Goal: Task Accomplishment & Management: Manage account settings

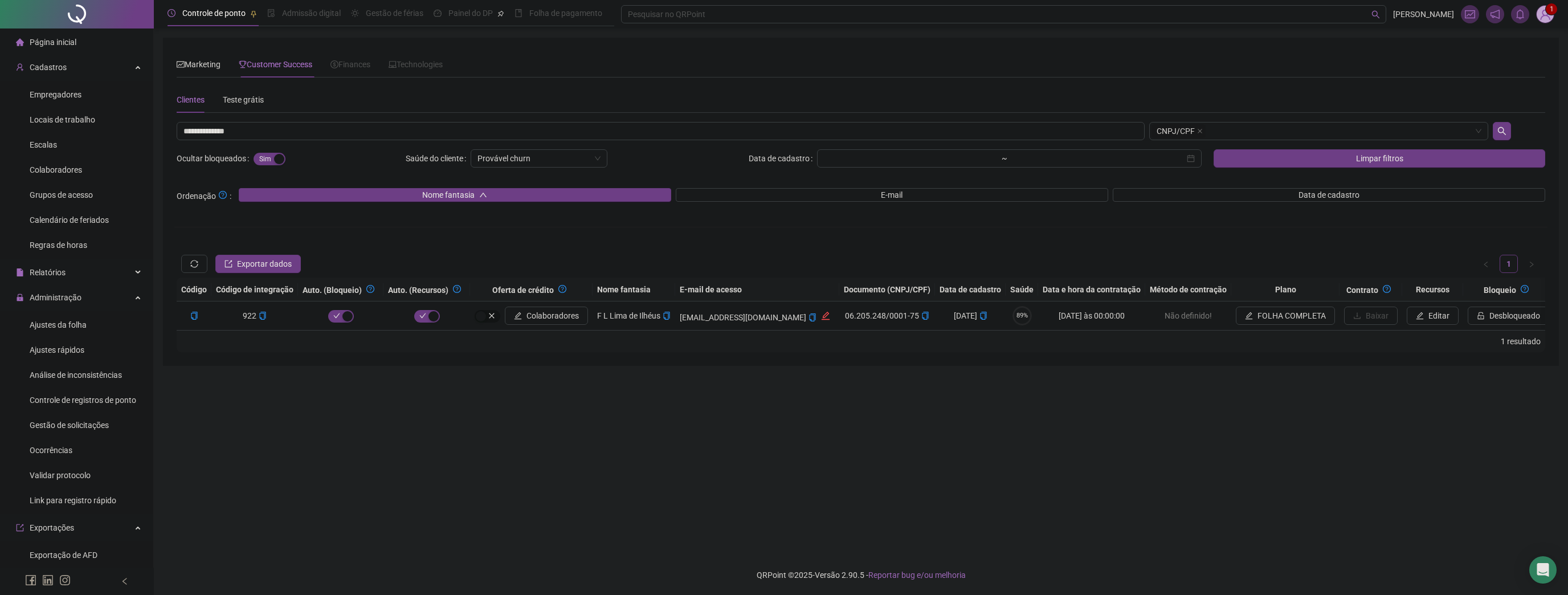
click at [1533, 13] on div "1" at bounding box center [1508, 14] width 94 height 18
click at [1540, 15] on img at bounding box center [1545, 15] width 17 height 17
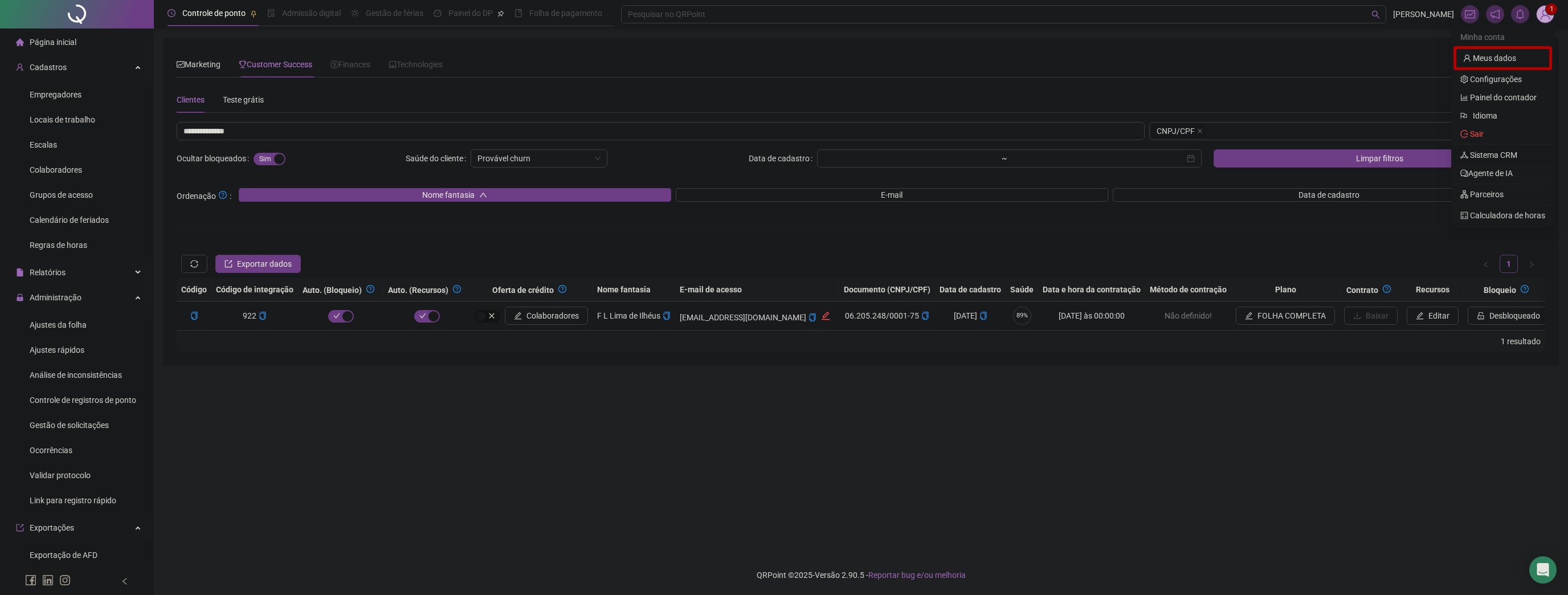
click at [1494, 151] on link "Sistema CRM" at bounding box center [1489, 155] width 57 height 10
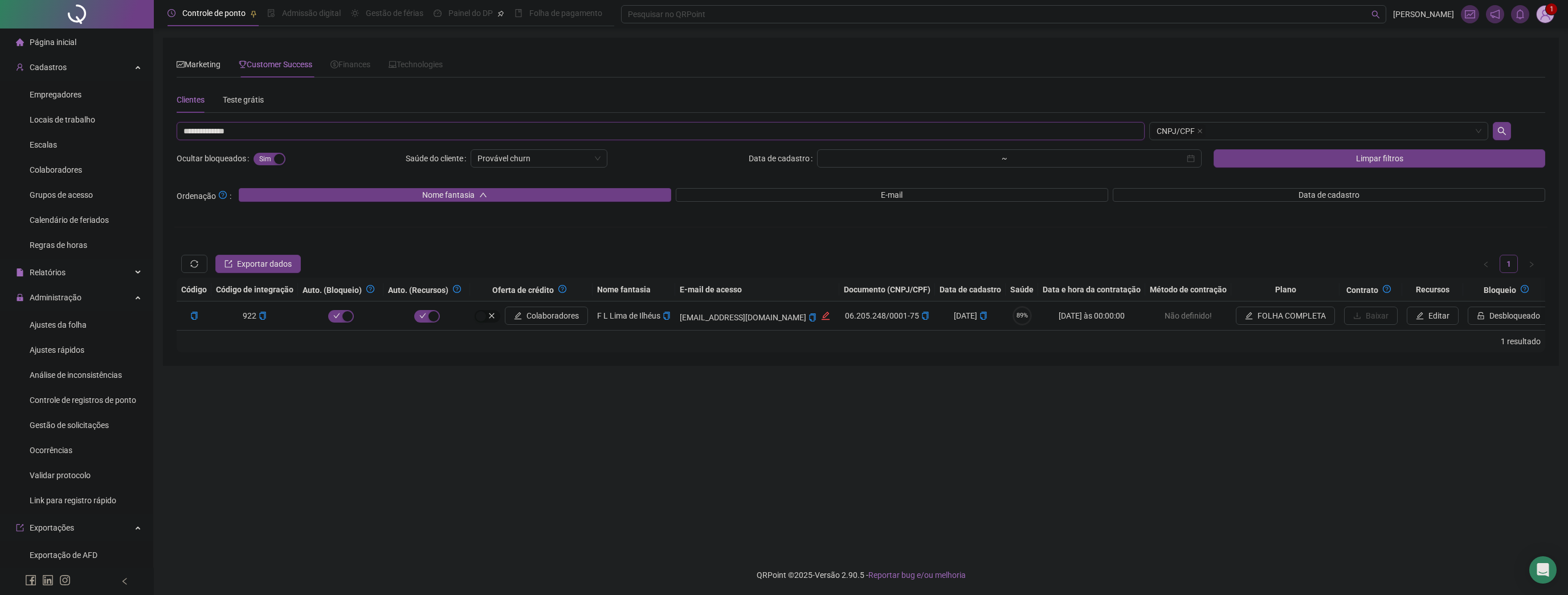
click at [303, 133] on input "**********" at bounding box center [661, 131] width 968 height 18
paste input "****"
type input "**********"
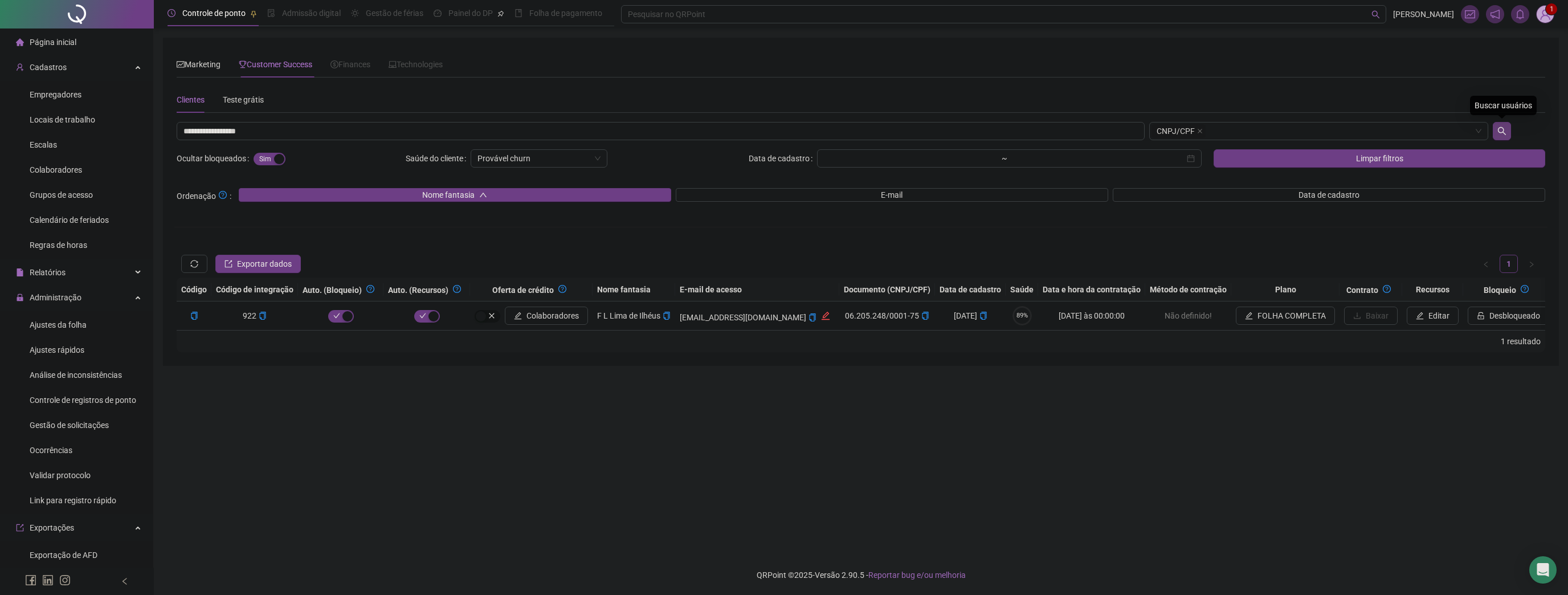
click at [1501, 129] on icon "search" at bounding box center [1502, 131] width 10 height 10
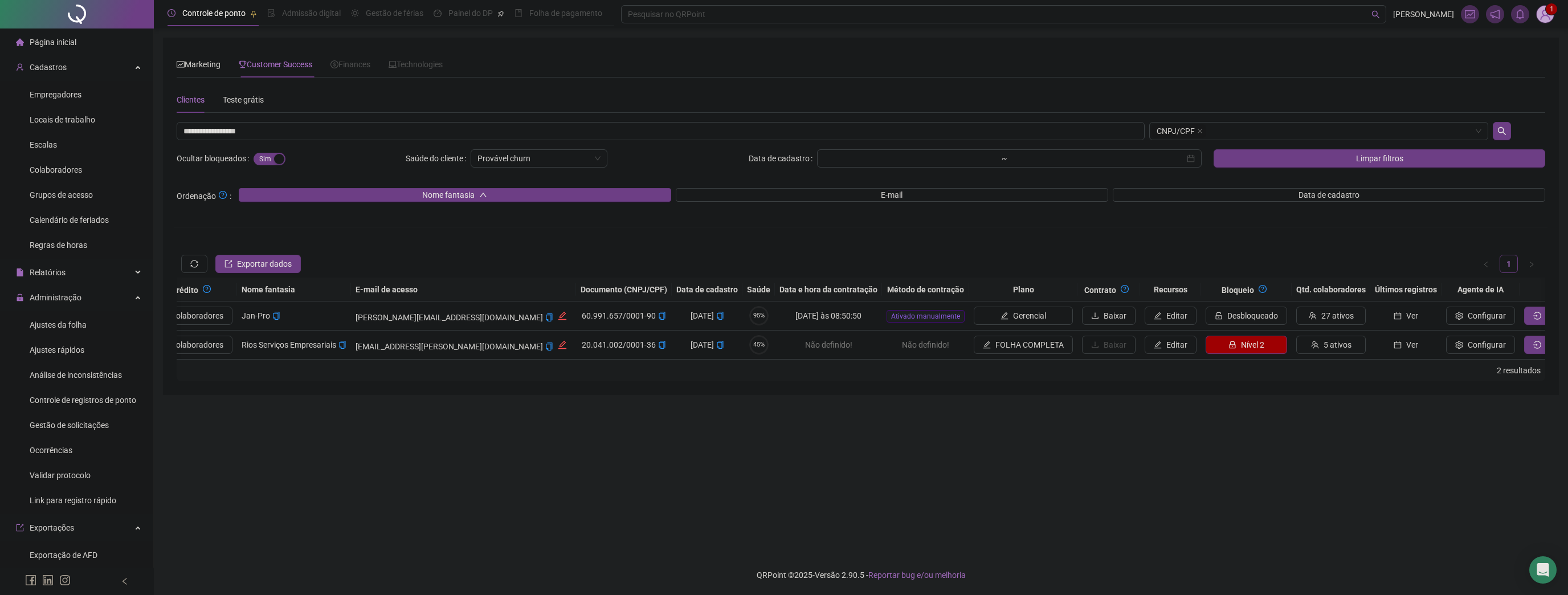
scroll to position [0, 468]
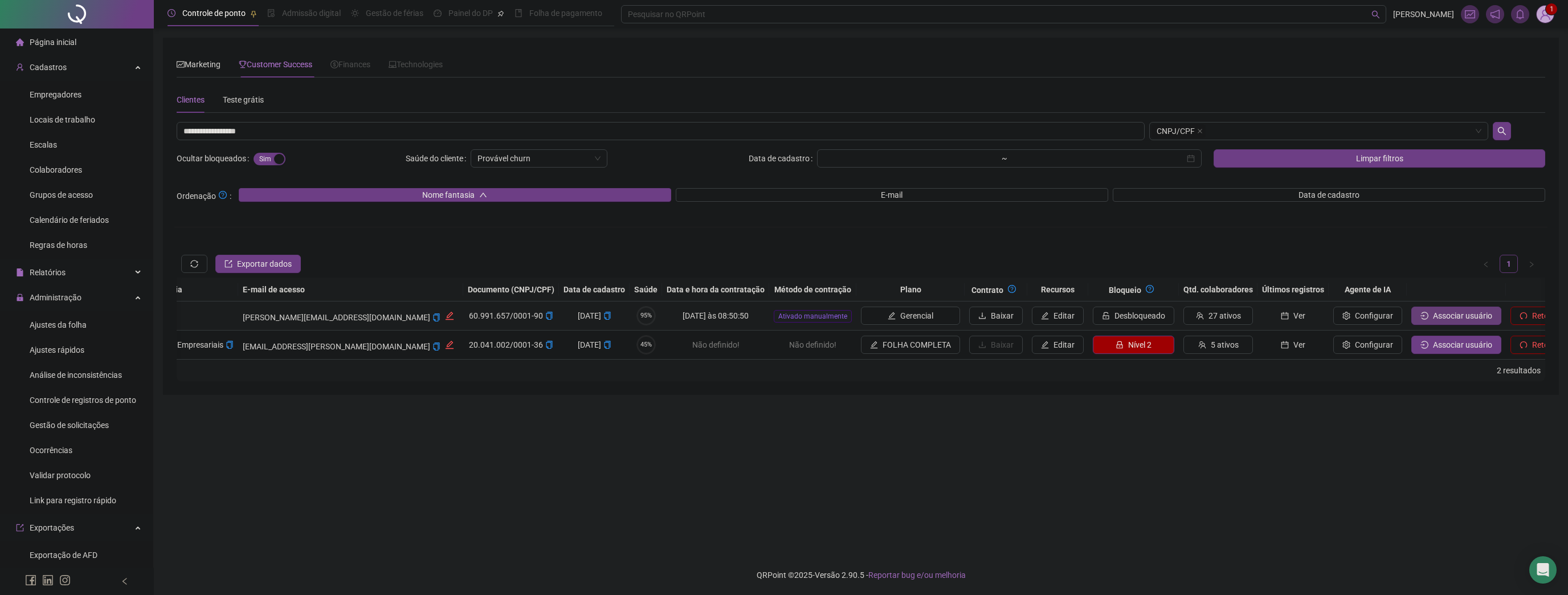
click at [1433, 309] on span "Associar usuário" at bounding box center [1462, 315] width 59 height 12
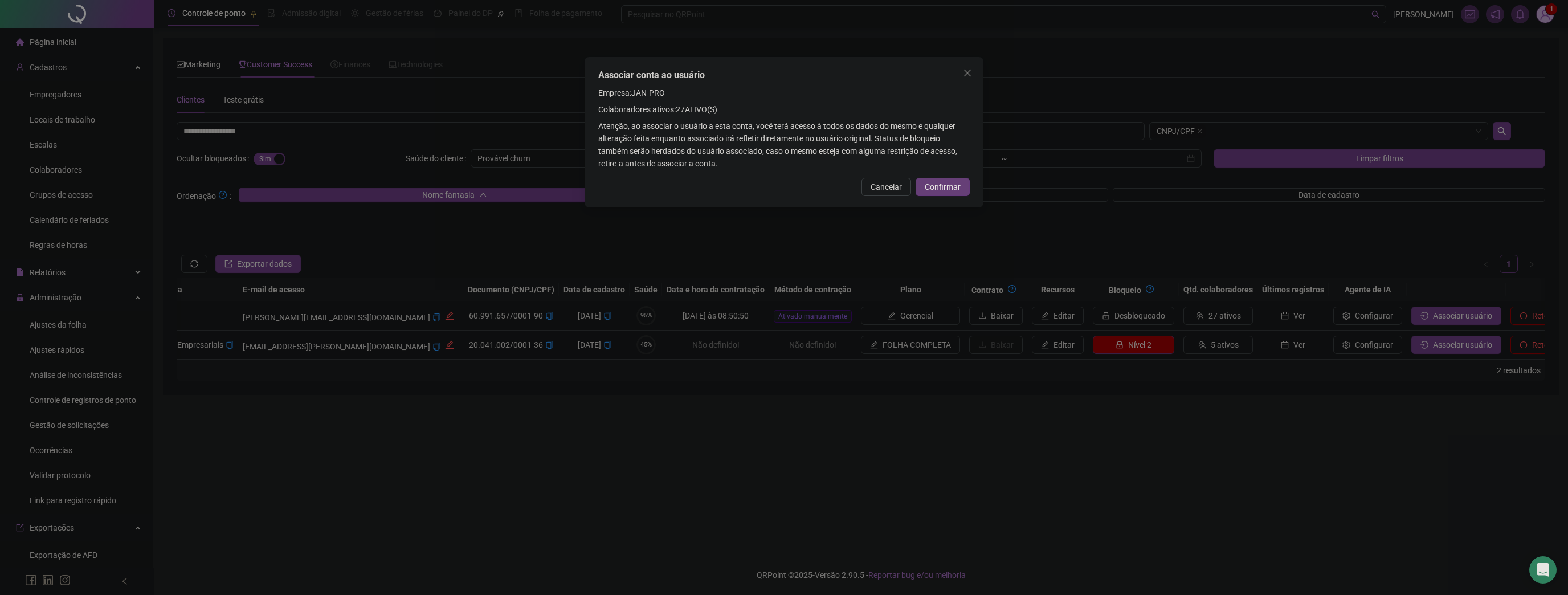
click at [947, 187] on span "Confirmar" at bounding box center [942, 187] width 35 height 12
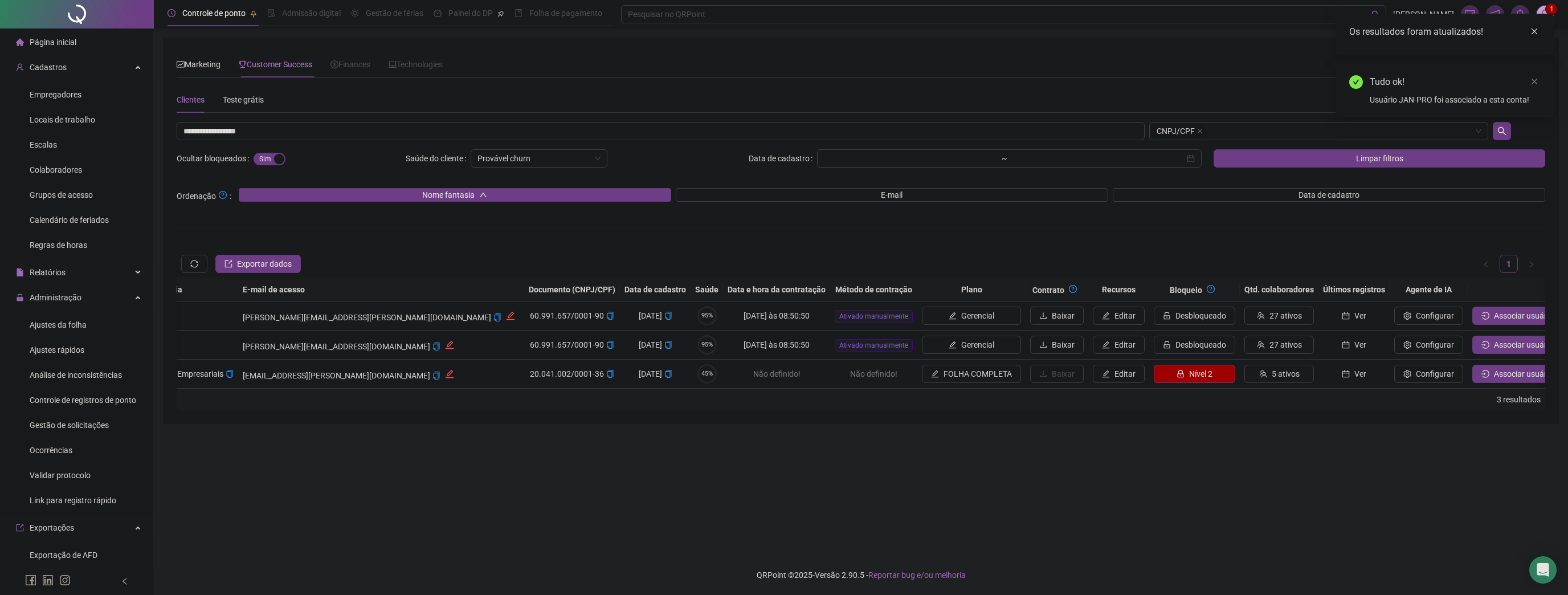
click at [1539, 35] on icon "close" at bounding box center [1534, 31] width 8 height 8
click at [1539, 29] on link "Close" at bounding box center [1534, 31] width 12 height 12
click at [1547, 17] on img at bounding box center [1545, 15] width 17 height 17
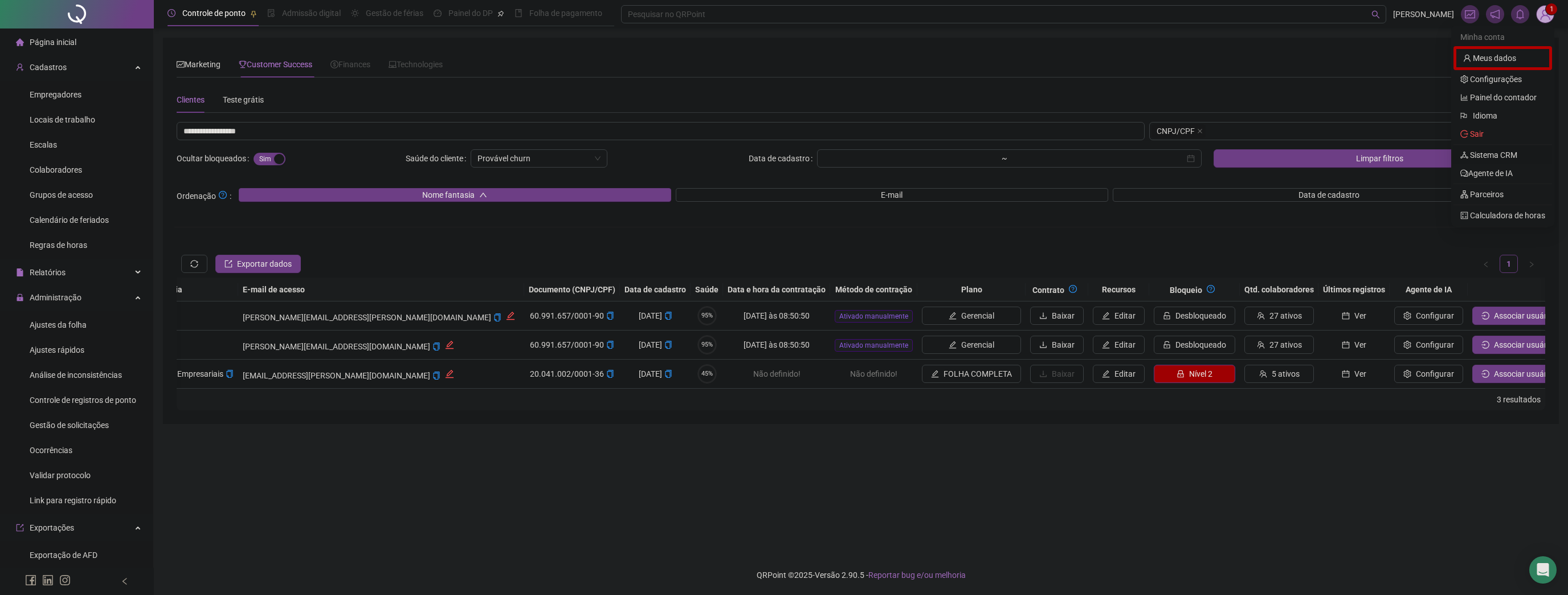
click at [1496, 156] on link "Sistema CRM" at bounding box center [1489, 155] width 57 height 10
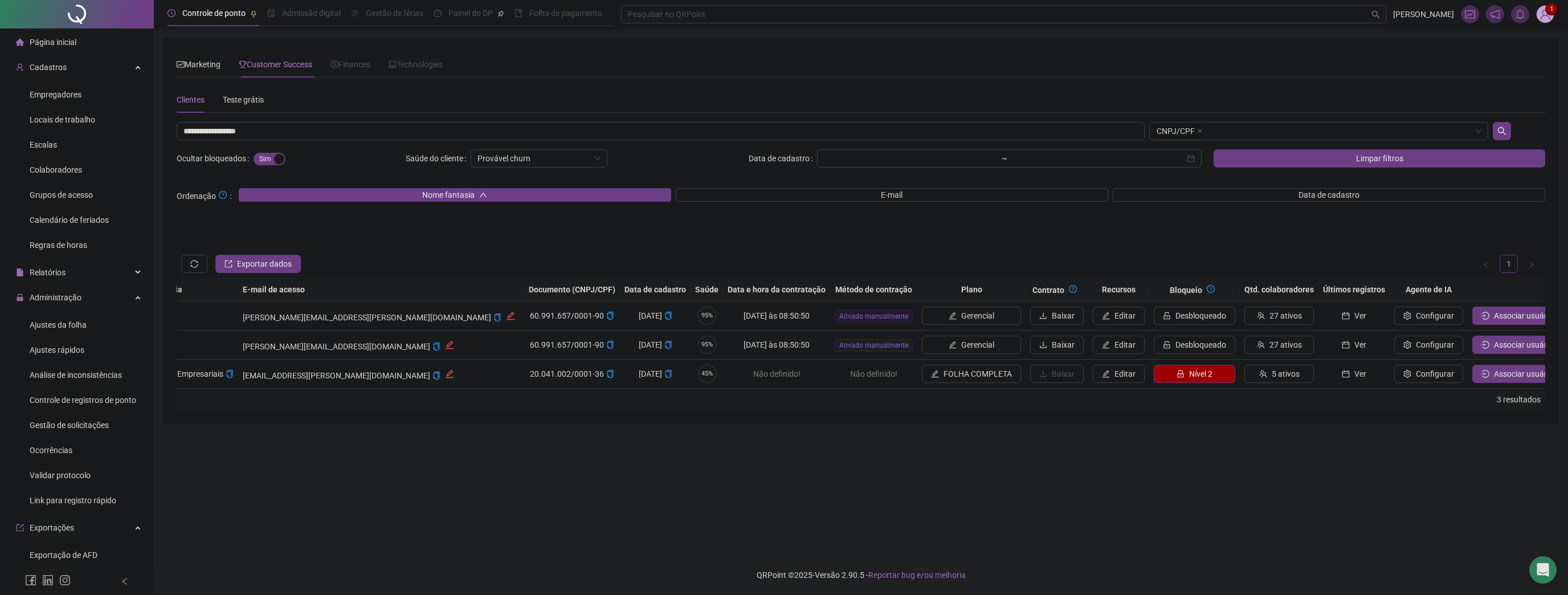
click at [1543, 12] on img at bounding box center [1545, 15] width 17 height 17
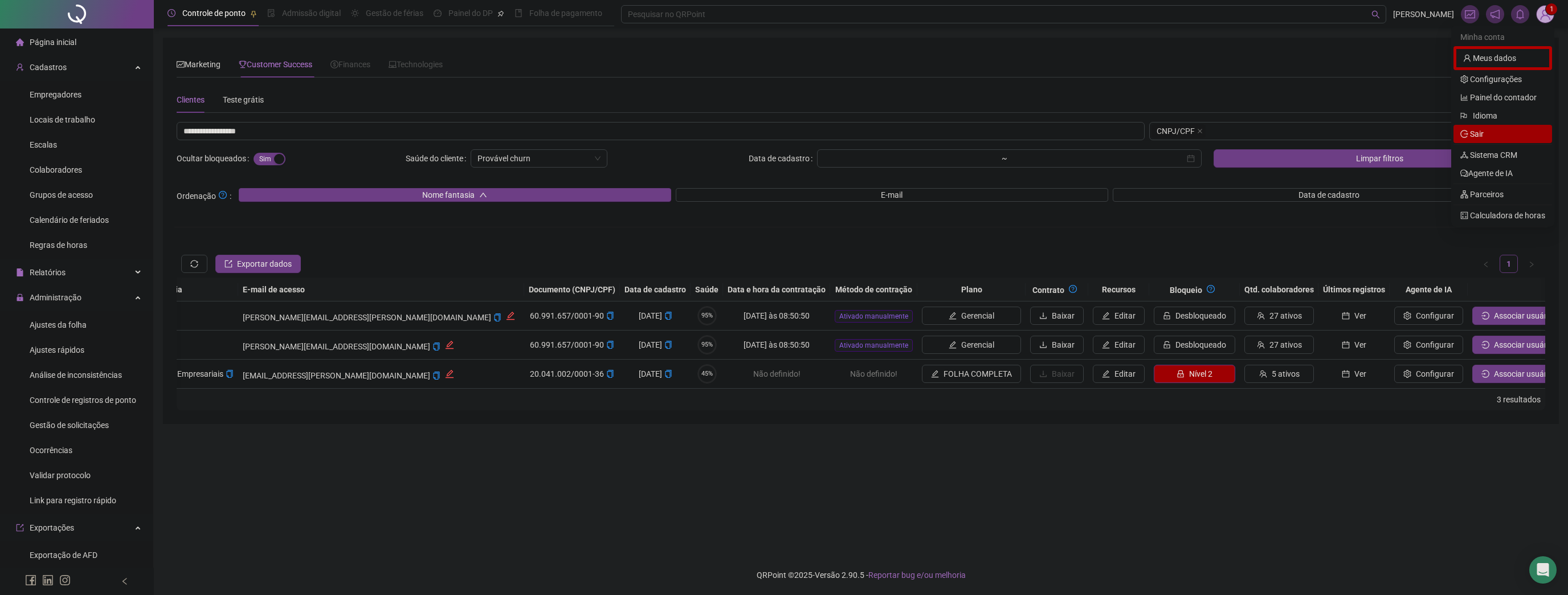
click at [1502, 138] on span "Sair" at bounding box center [1503, 133] width 85 height 12
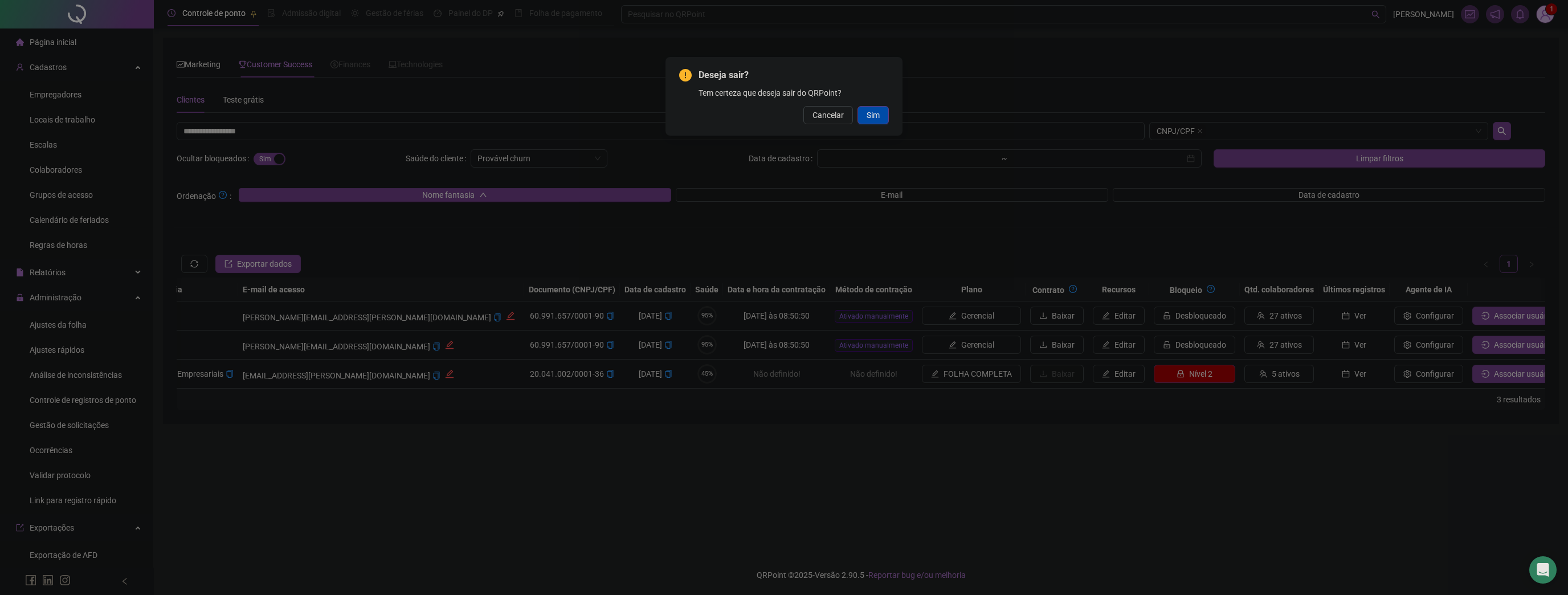
click at [875, 123] on button "Sim" at bounding box center [874, 114] width 31 height 18
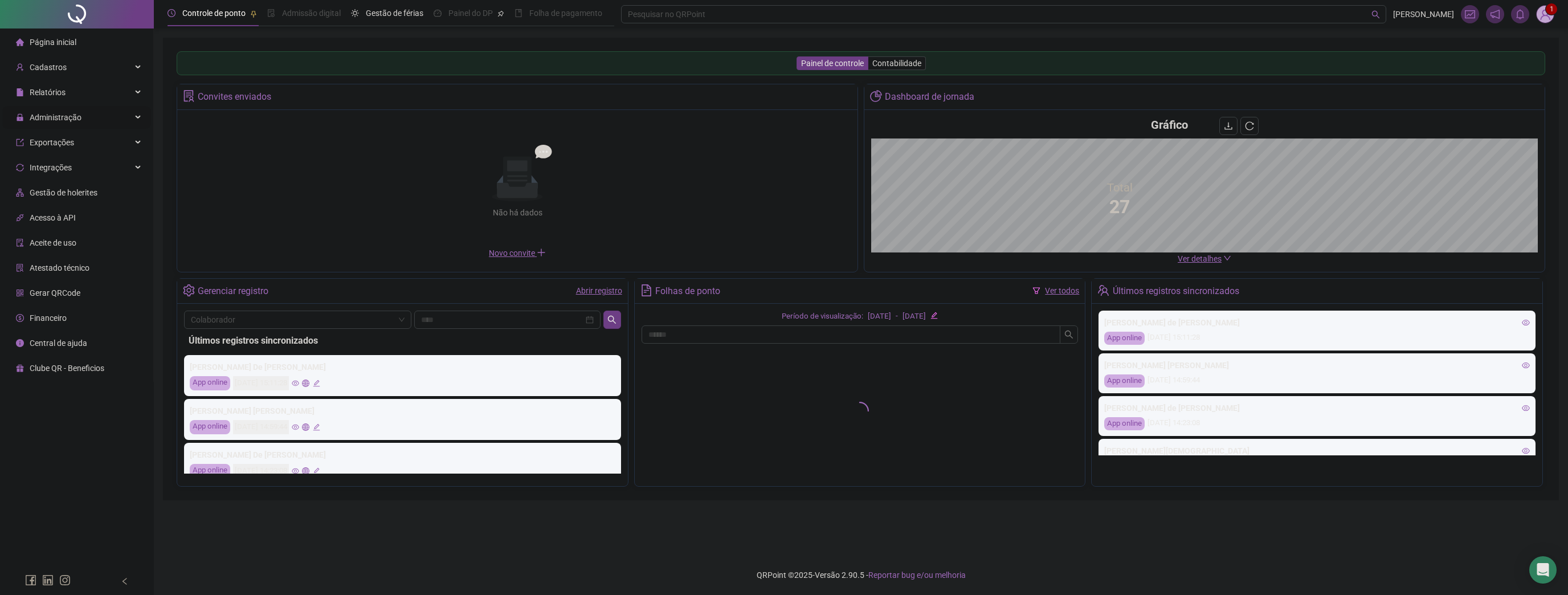
click at [61, 115] on span "Administração" at bounding box center [55, 117] width 52 height 10
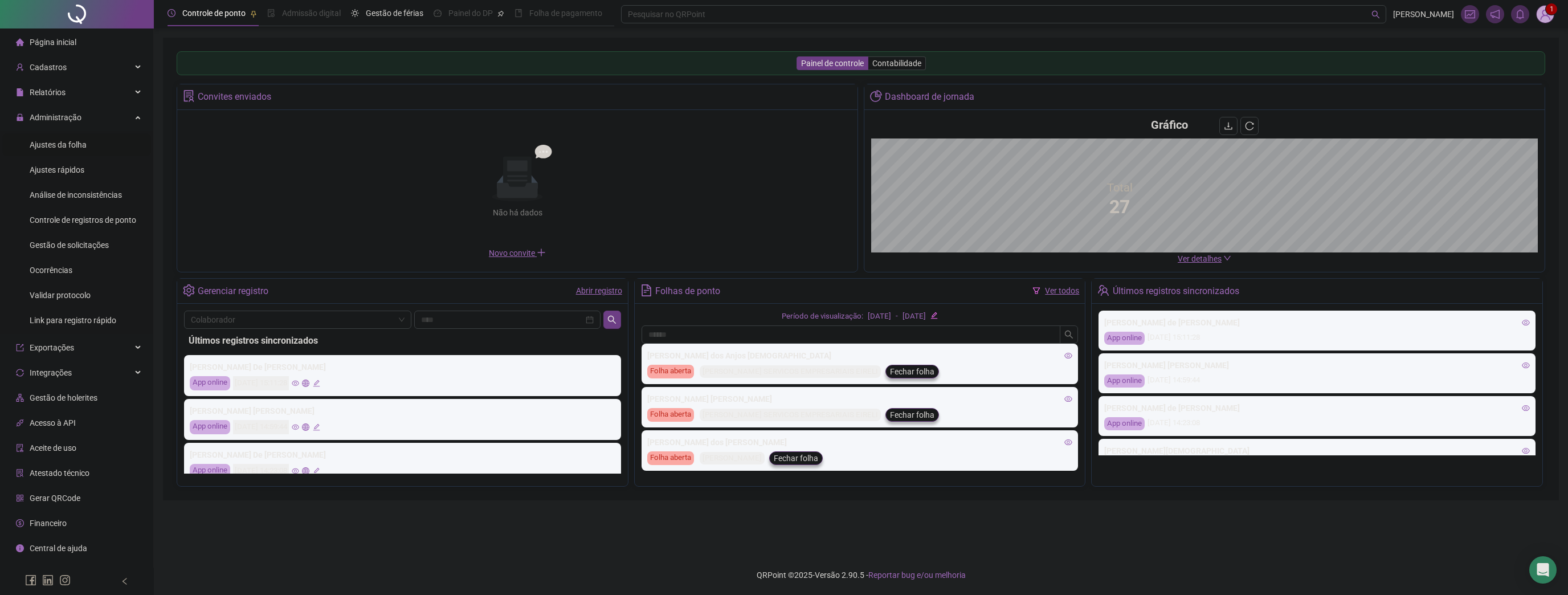
click at [61, 140] on span "Ajustes da folha" at bounding box center [58, 145] width 57 height 10
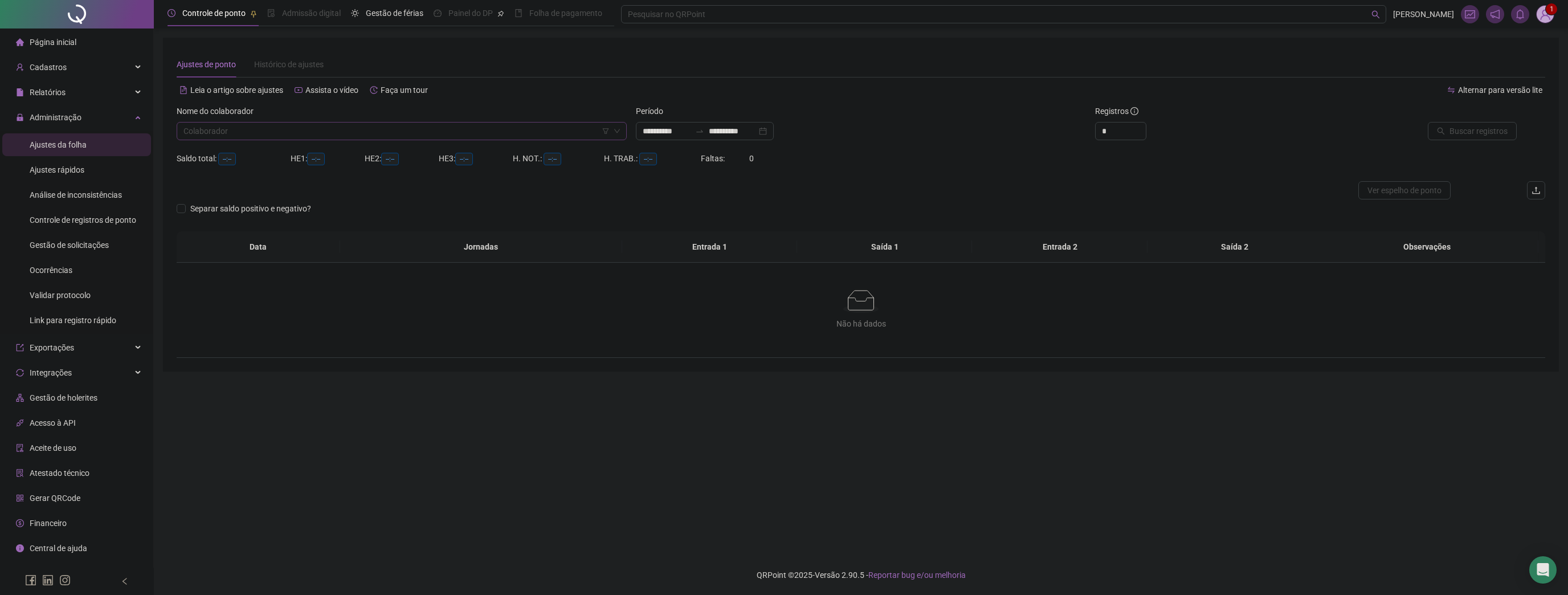
click at [393, 139] on input "search" at bounding box center [397, 132] width 426 height 17
type input "**********"
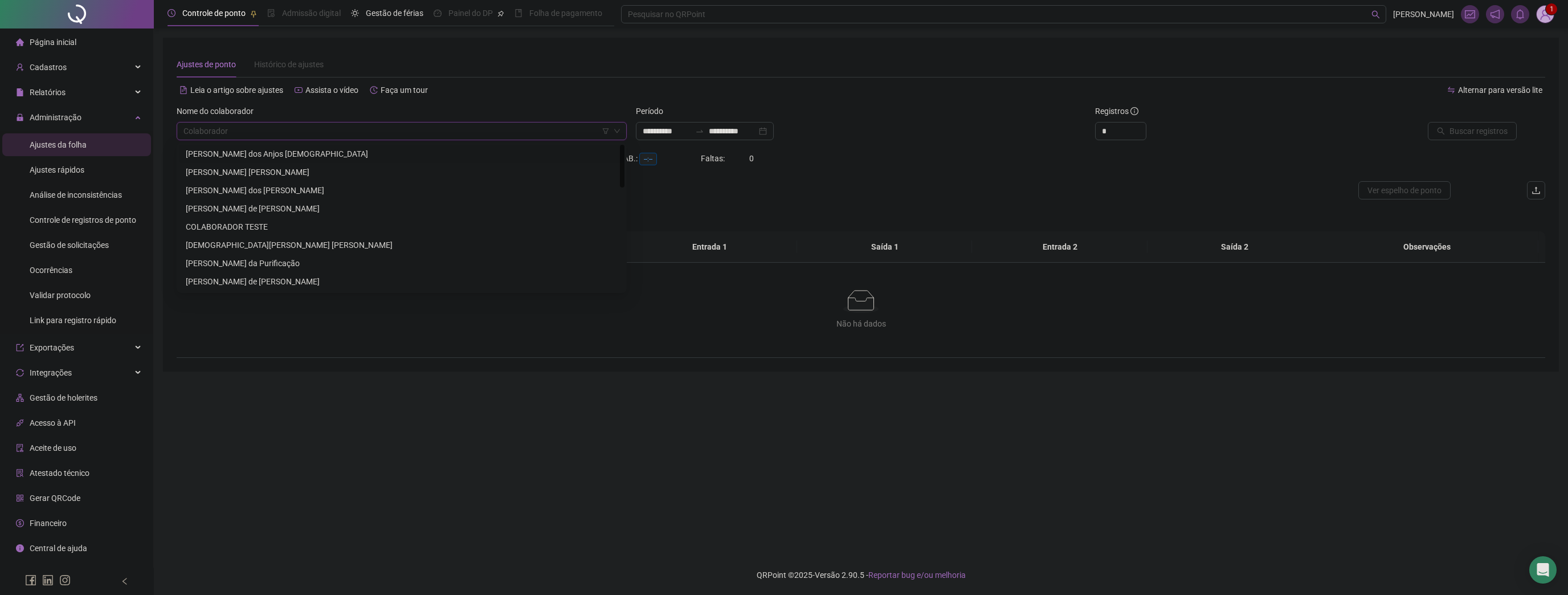
click at [245, 158] on div "[PERSON_NAME] dos Anjos [DEMOGRAPHIC_DATA]" at bounding box center [402, 153] width 432 height 12
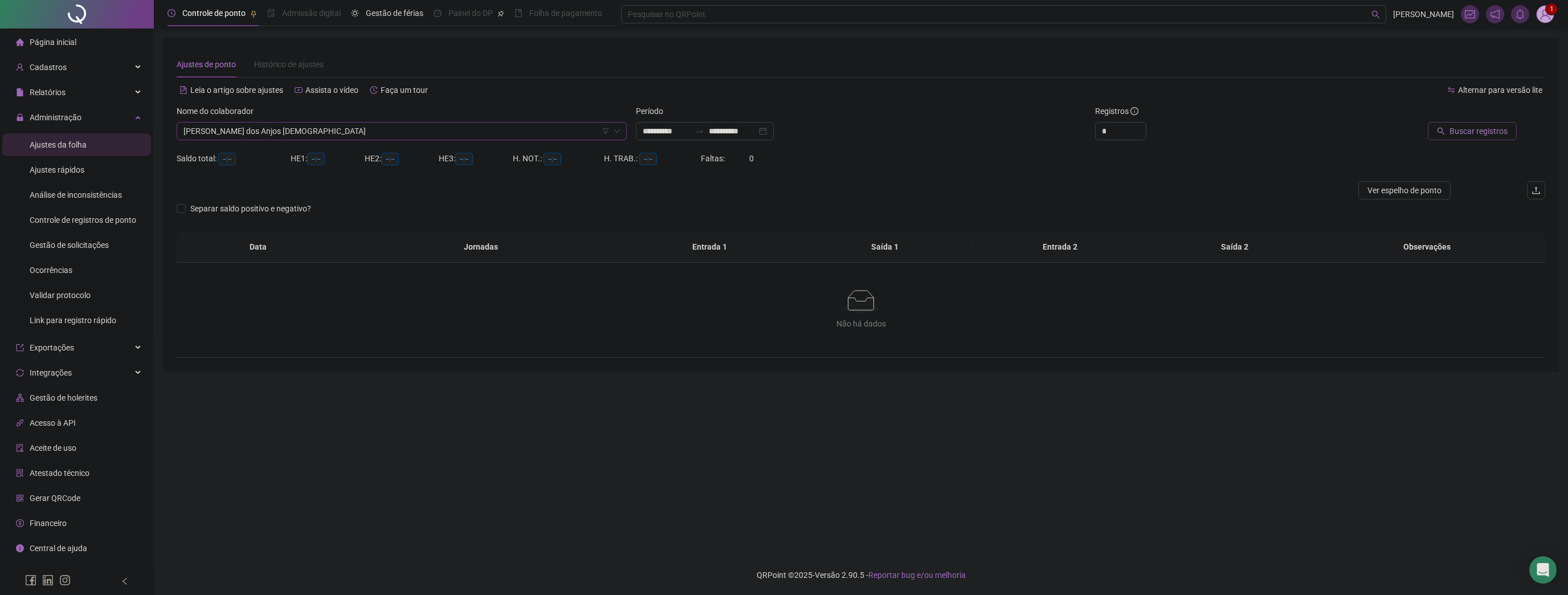
click at [1460, 132] on span "Buscar registros" at bounding box center [1479, 131] width 58 height 12
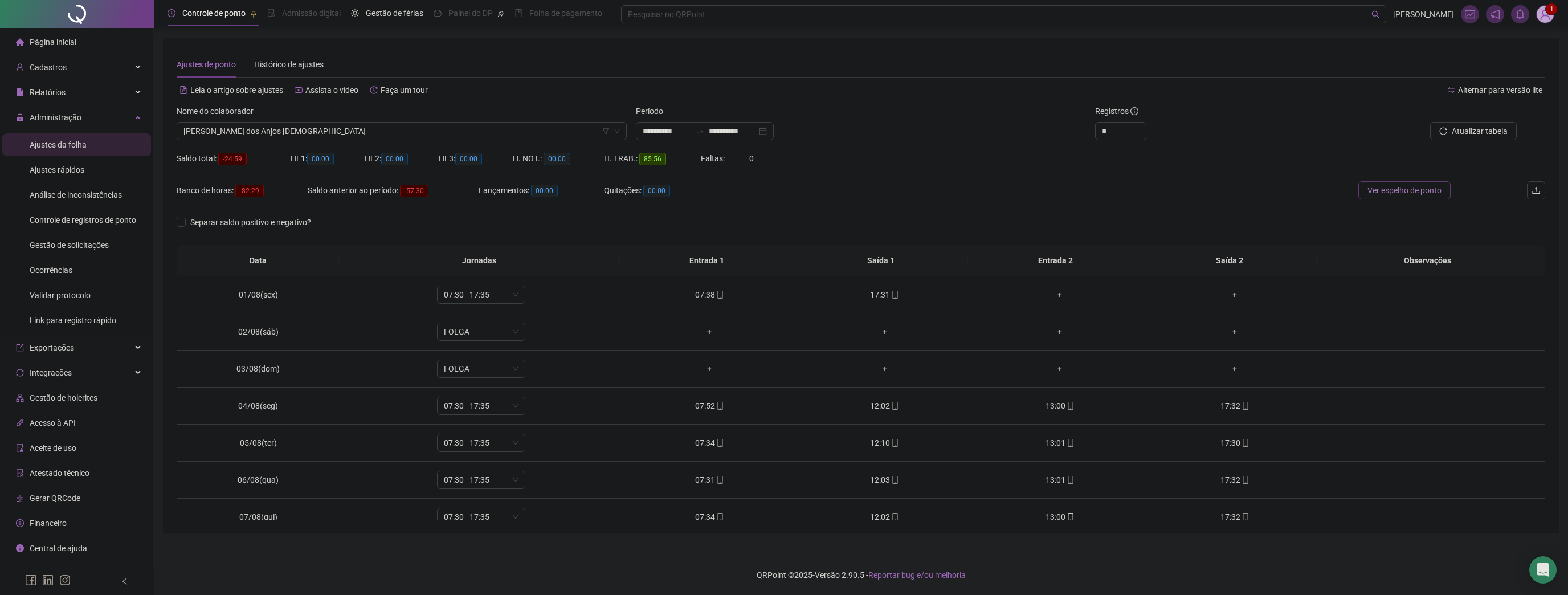
click at [1416, 192] on span "Ver espelho de ponto" at bounding box center [1405, 191] width 74 height 12
click at [59, 107] on span "Administração" at bounding box center [48, 117] width 66 height 23
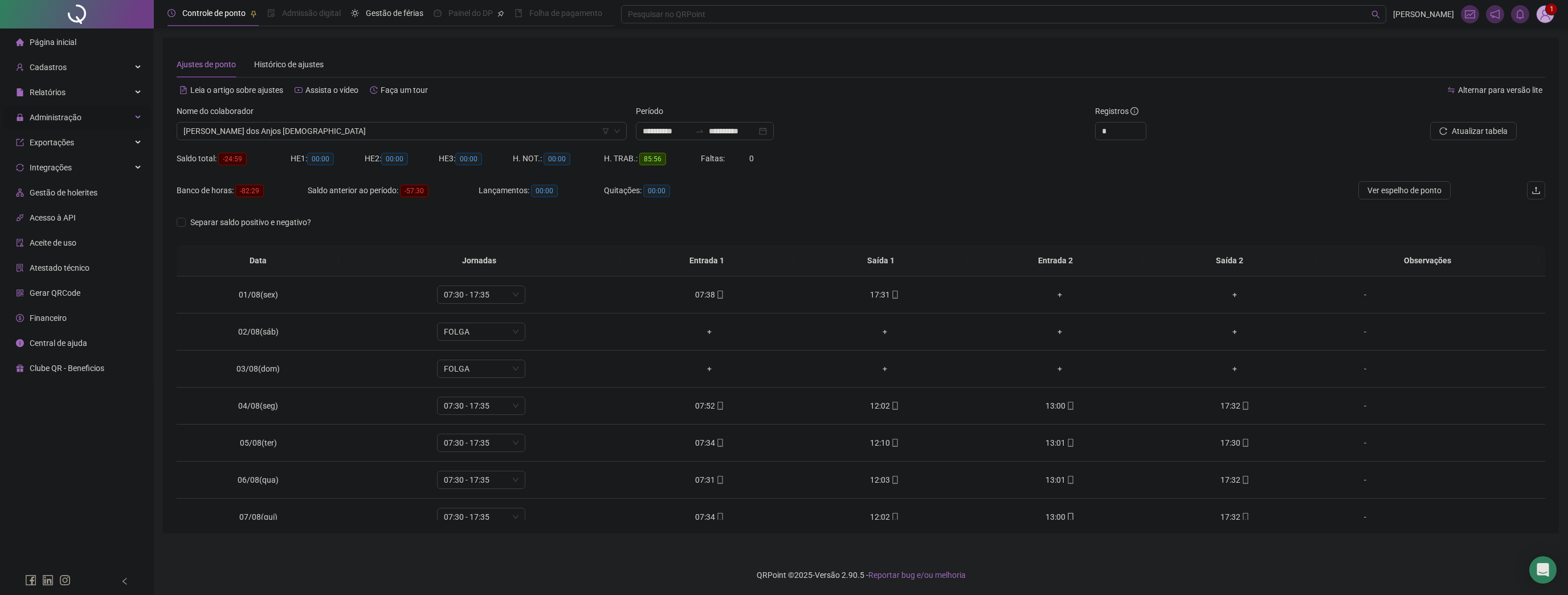
click at [55, 114] on span "Administração" at bounding box center [55, 117] width 52 height 10
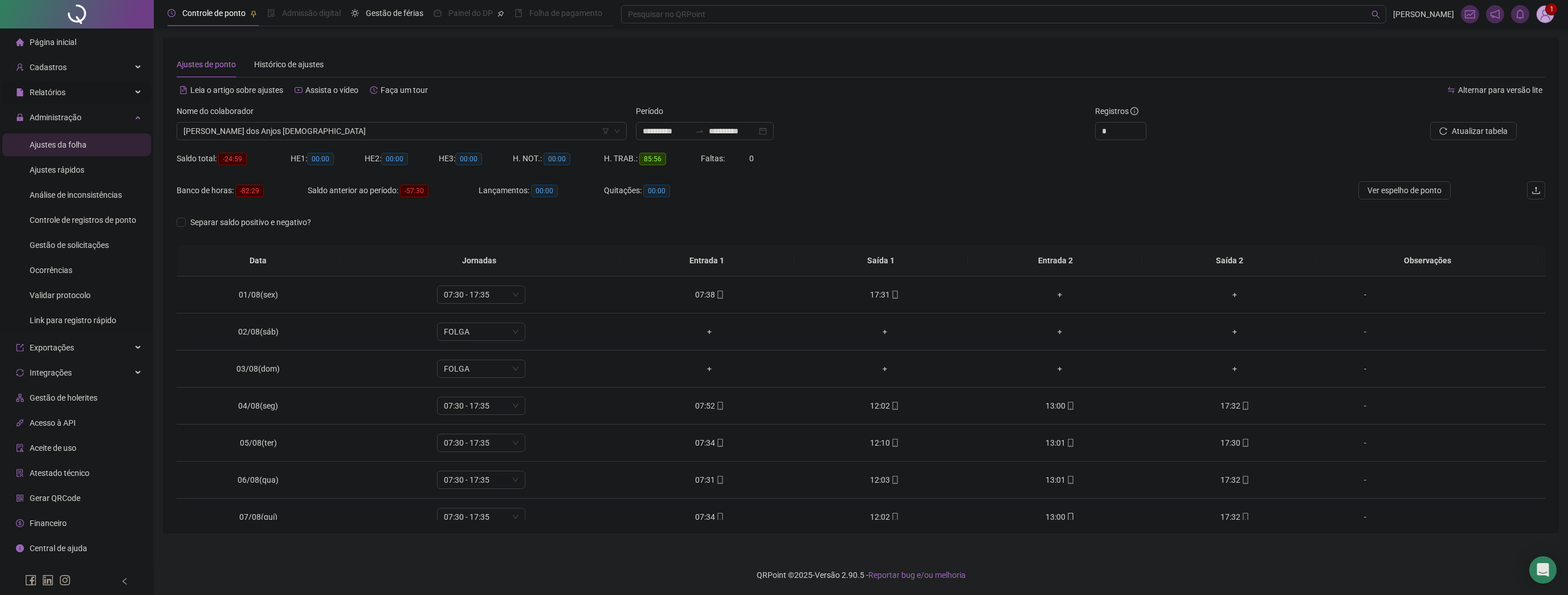
click at [81, 94] on div "Relatórios" at bounding box center [77, 92] width 149 height 23
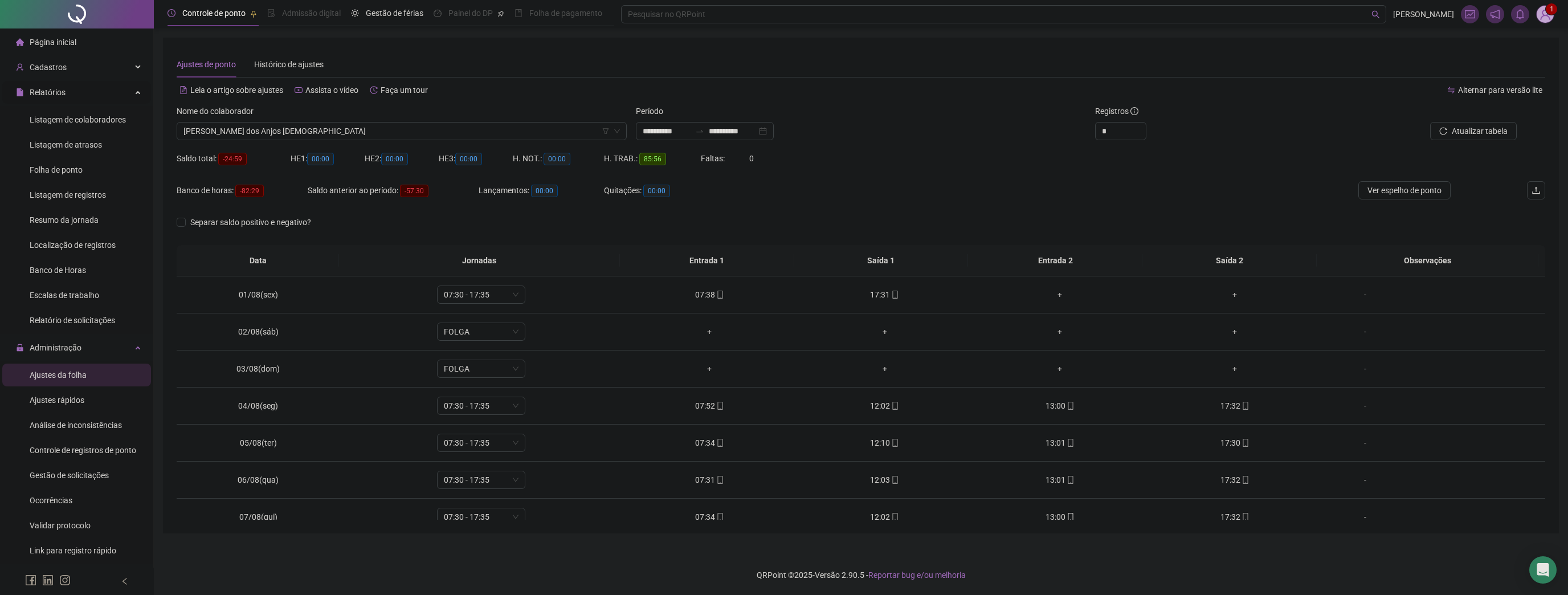
click at [80, 93] on div "Relatórios" at bounding box center [77, 92] width 149 height 23
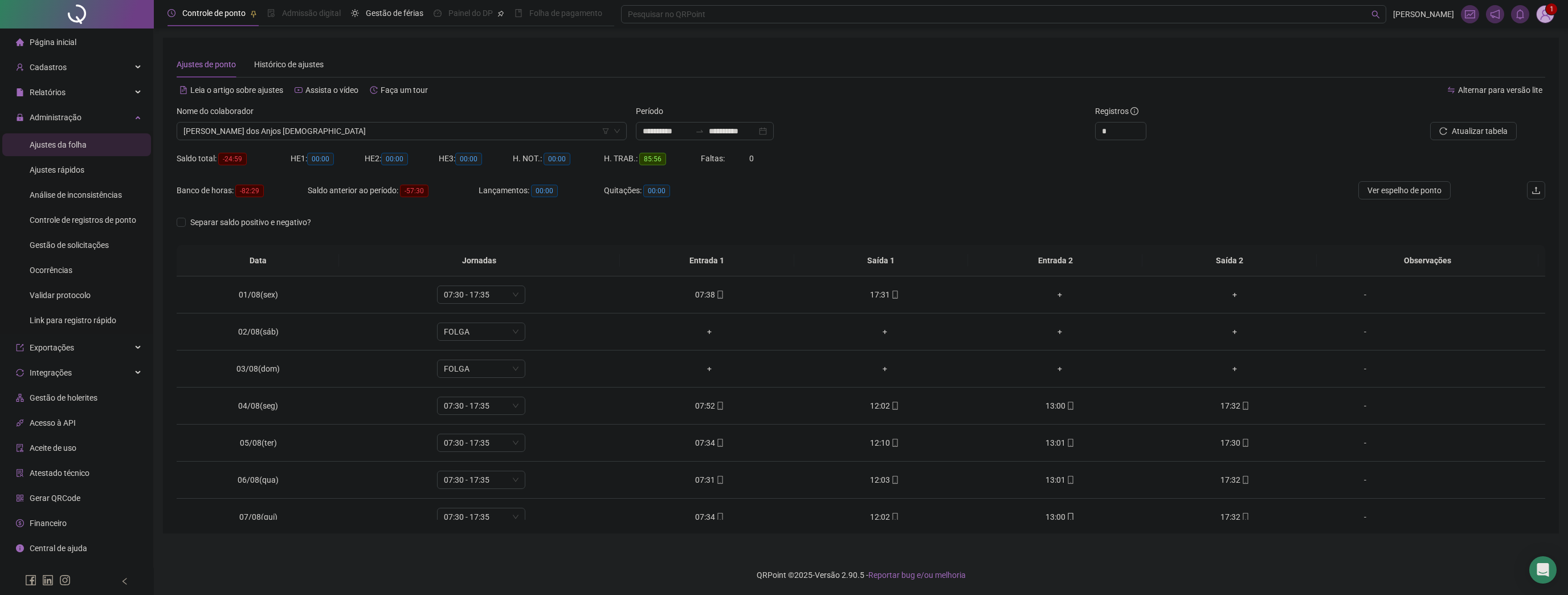
click at [78, 80] on ul "Página inicial Cadastros Relatórios Listagem de colaboradores Listagem de atras…" at bounding box center [77, 307] width 154 height 559
click at [81, 74] on div "Cadastros" at bounding box center [77, 68] width 149 height 23
click at [48, 150] on div "Escalas" at bounding box center [43, 145] width 28 height 23
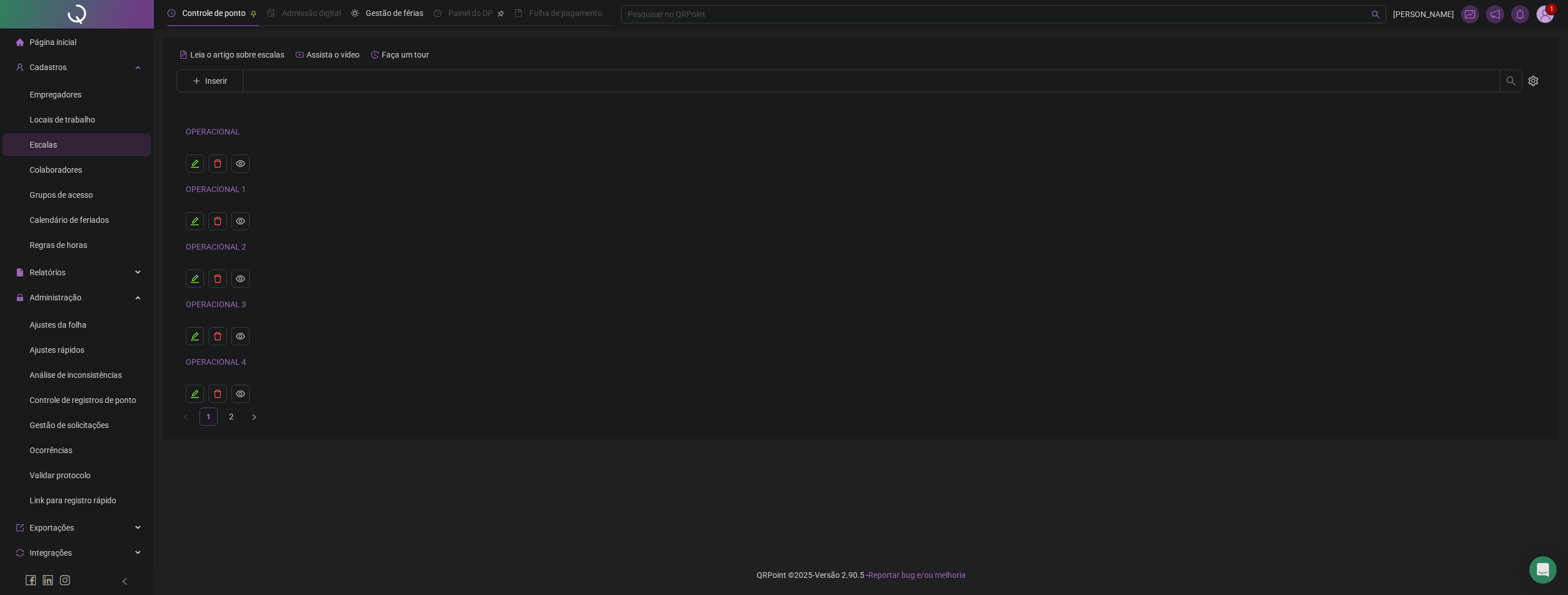
click at [216, 129] on link "OPERACIONAL" at bounding box center [213, 132] width 55 height 10
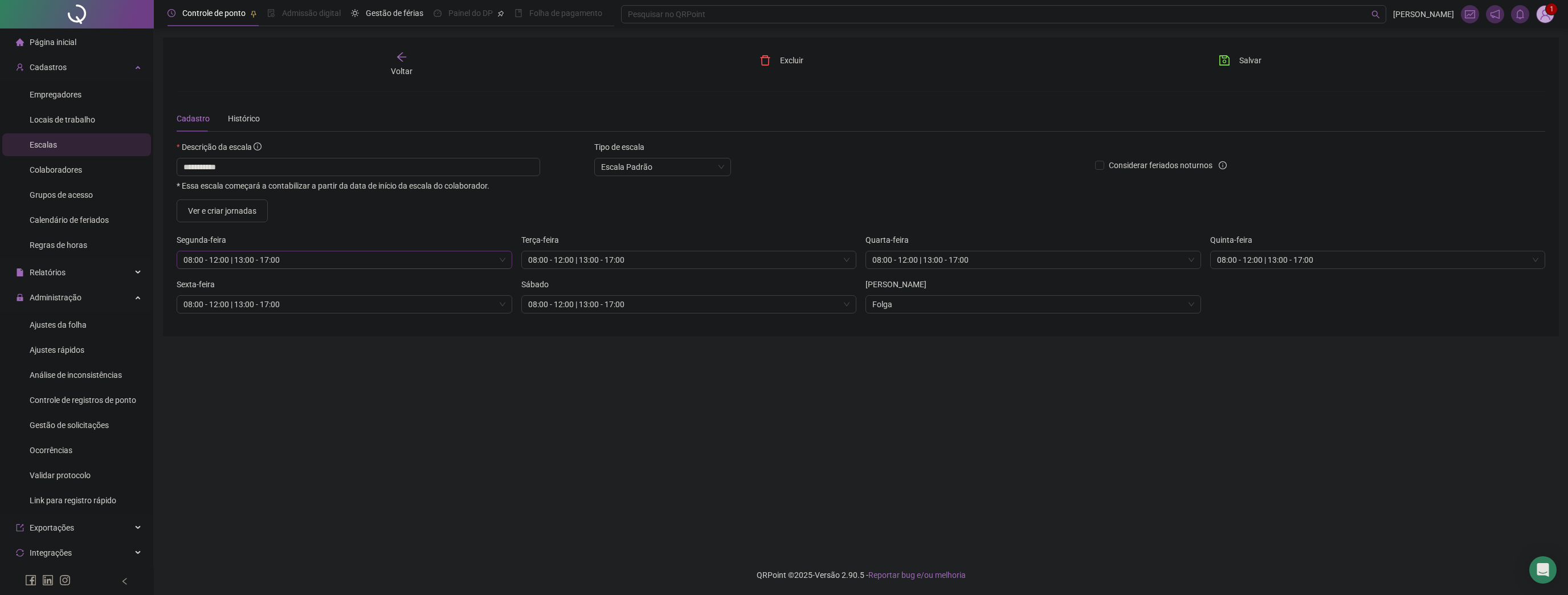
click at [325, 255] on span "08:00 - 12:00 | 13:00 - 17:00" at bounding box center [345, 260] width 322 height 17
click at [239, 209] on span "Ver e criar jornadas" at bounding box center [222, 210] width 68 height 12
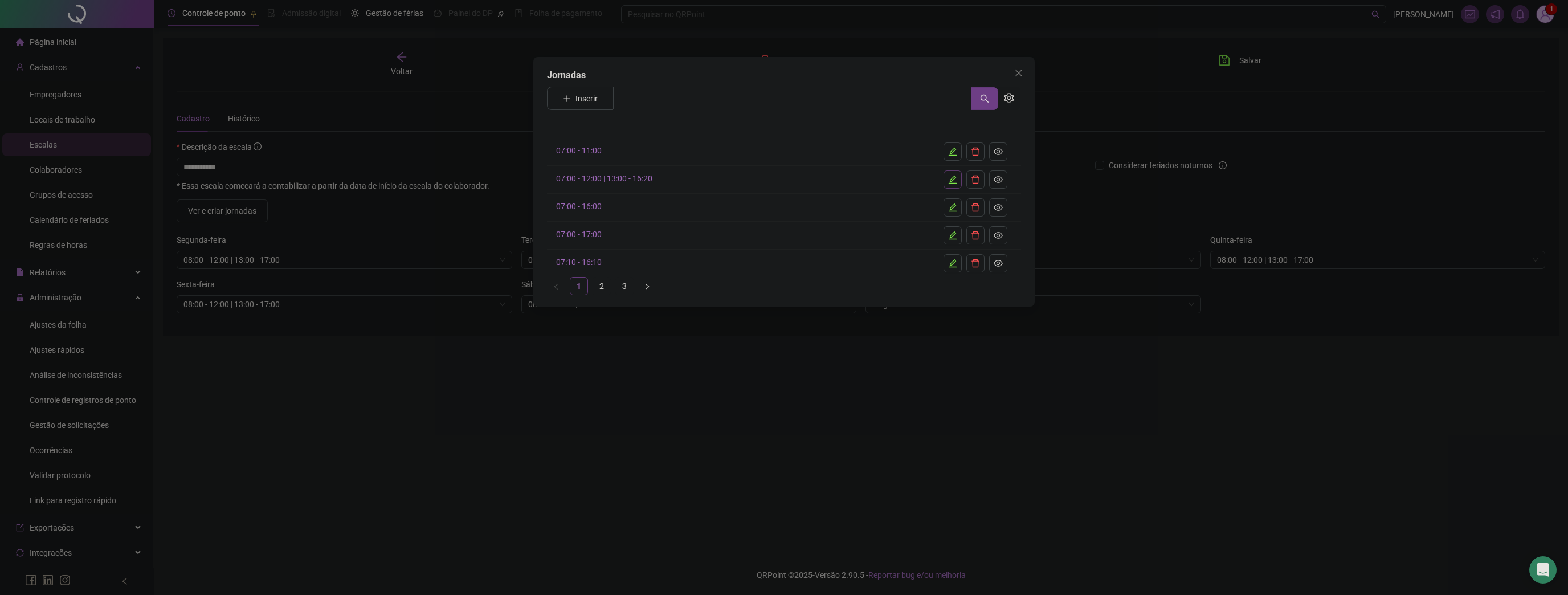
click at [956, 171] on button "button" at bounding box center [952, 179] width 18 height 18
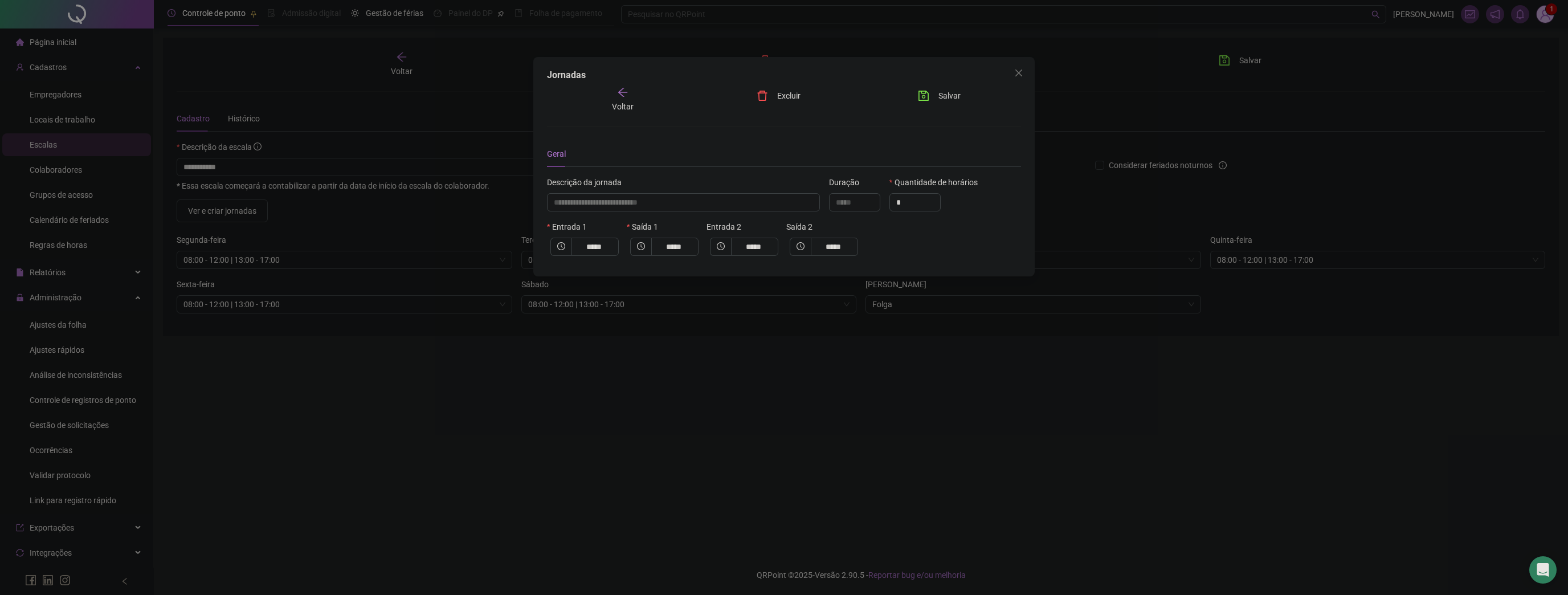
click at [611, 96] on div "Voltar" at bounding box center [623, 100] width 71 height 26
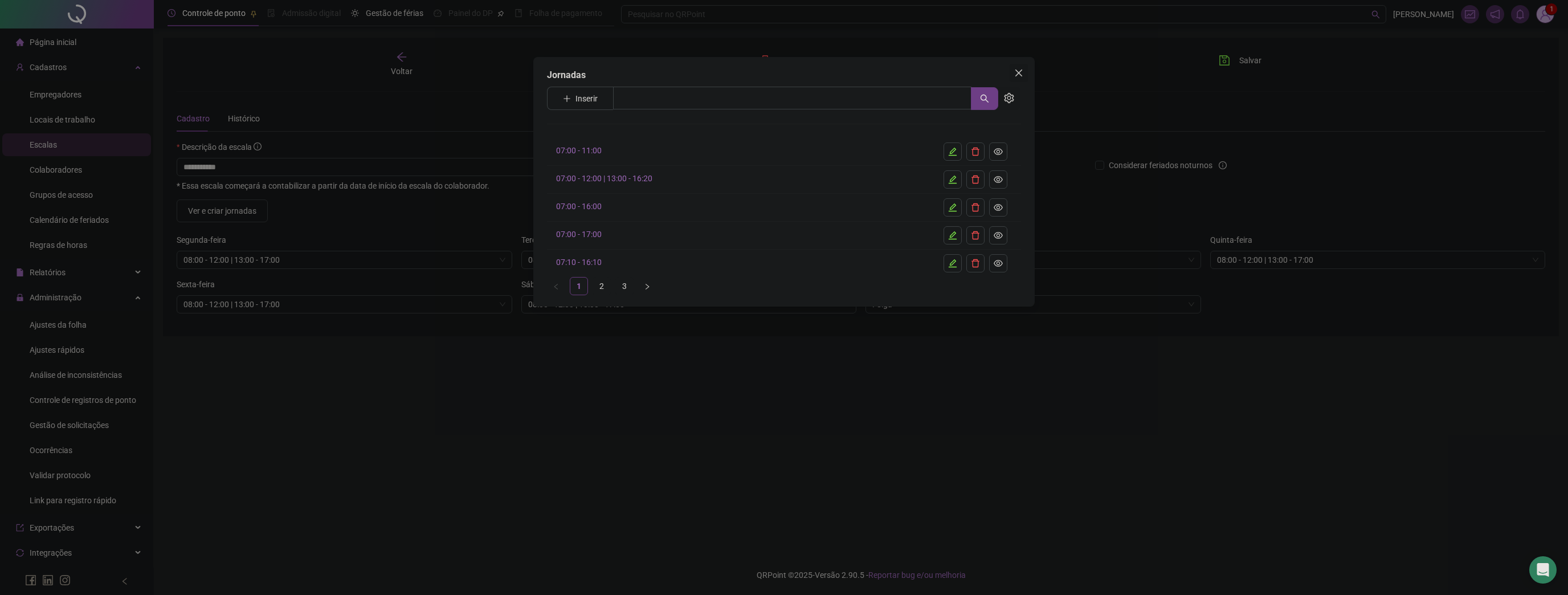
click at [1010, 68] on span "Close" at bounding box center [1018, 73] width 18 height 10
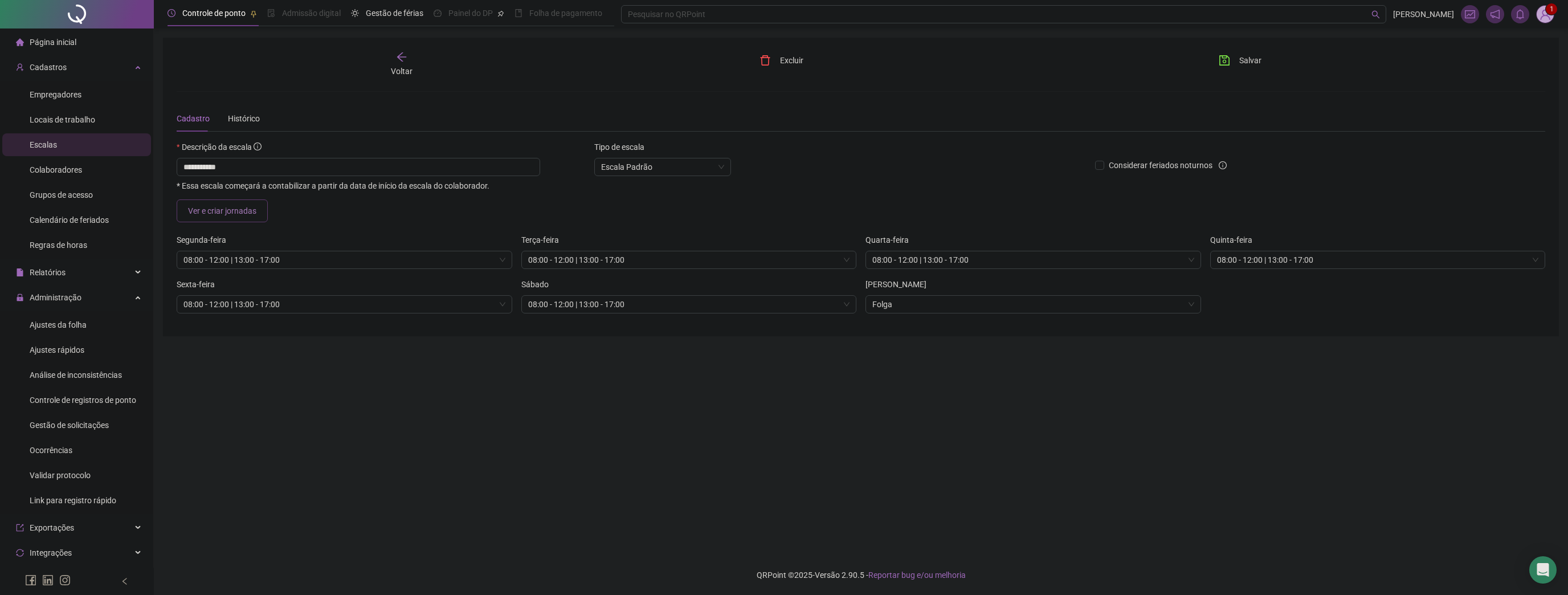
click at [253, 214] on span "Ver e criar jornadas" at bounding box center [222, 210] width 68 height 12
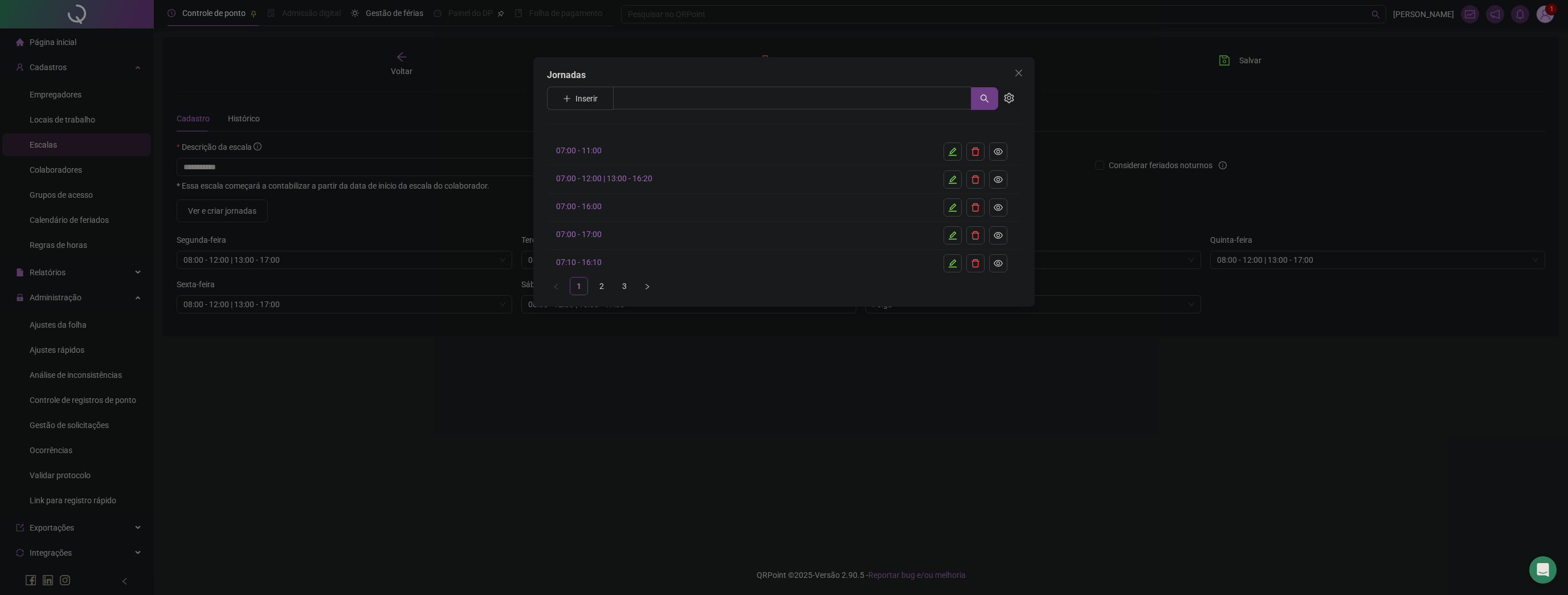
click at [603, 288] on link "2" at bounding box center [602, 287] width 17 height 17
click at [628, 282] on link "3" at bounding box center [625, 287] width 17 height 17
click at [1023, 75] on span "Close" at bounding box center [1018, 73] width 18 height 10
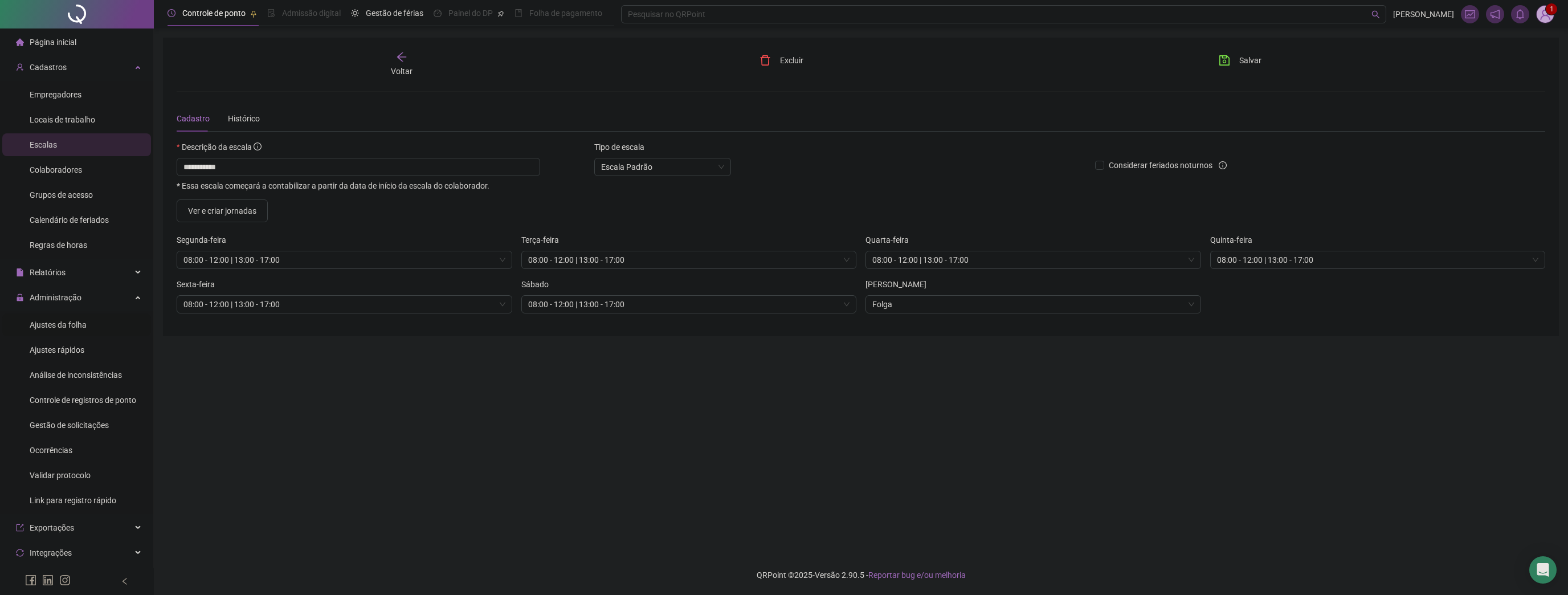
click at [57, 327] on span "Ajustes da folha" at bounding box center [58, 325] width 57 height 10
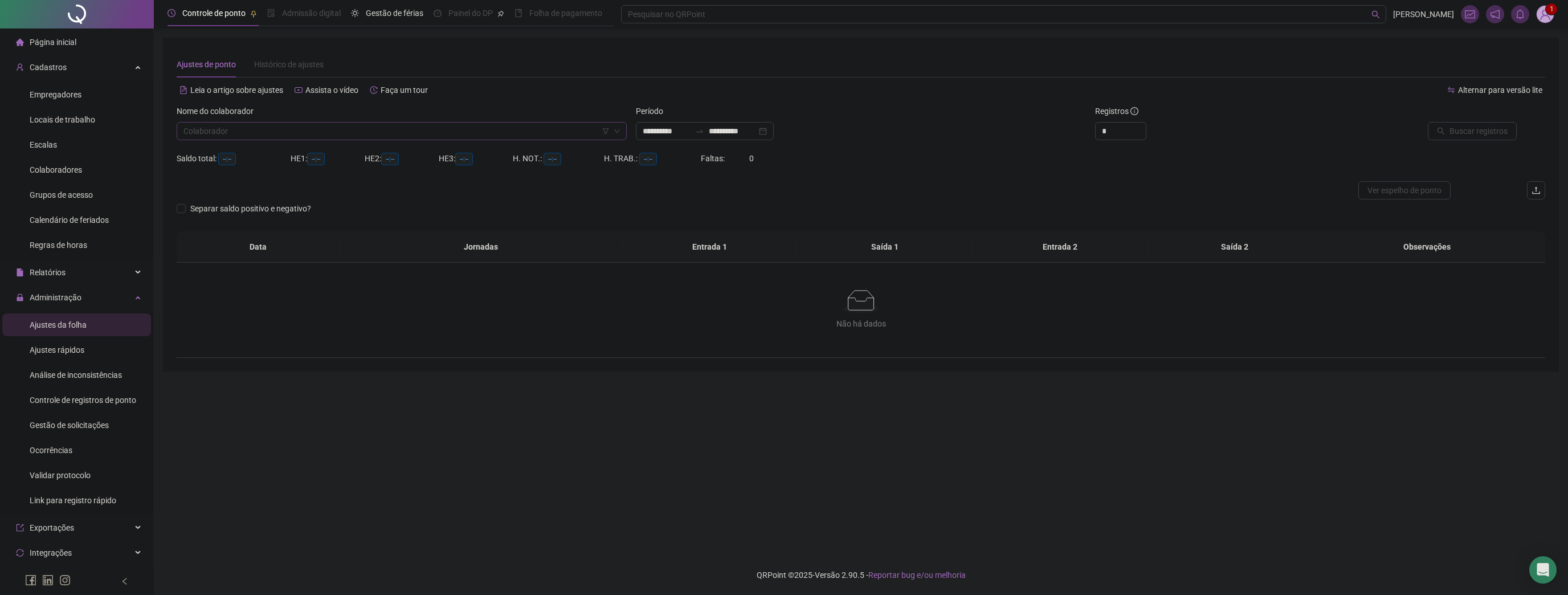
type input "**********"
click at [269, 129] on input "search" at bounding box center [397, 132] width 426 height 17
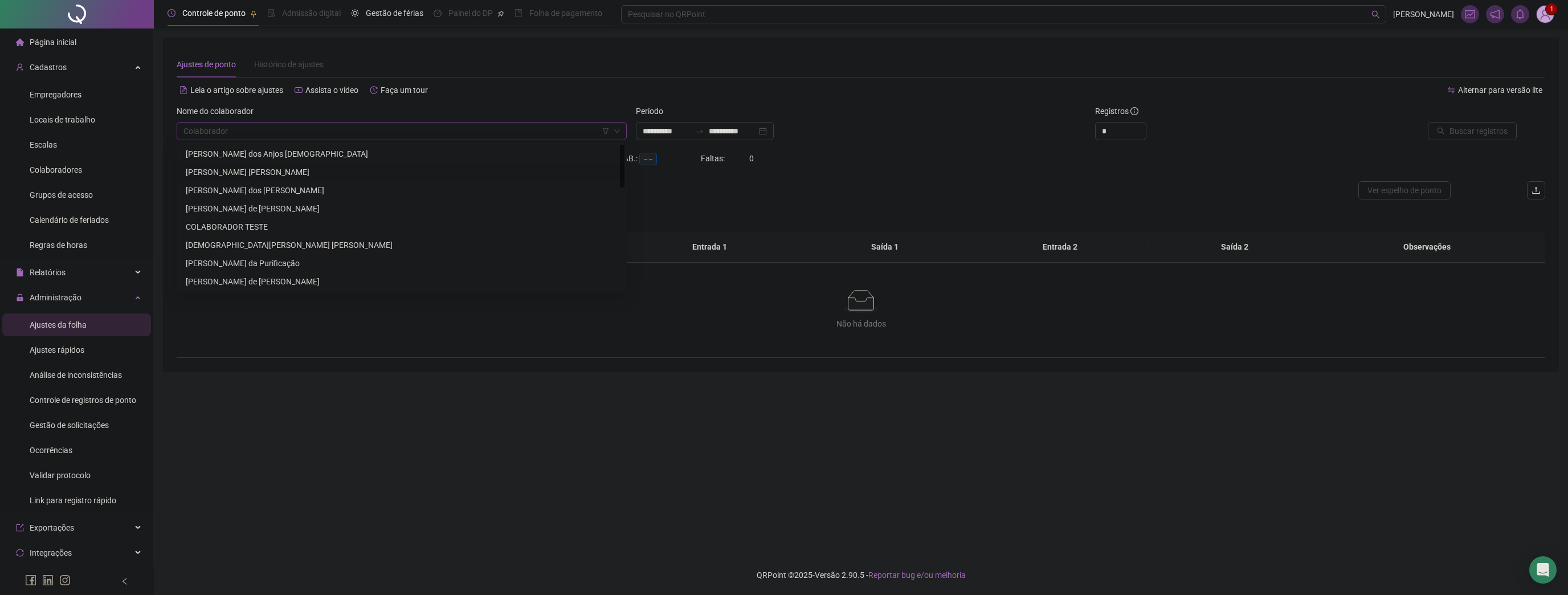
click at [230, 169] on div "[PERSON_NAME] [PERSON_NAME]" at bounding box center [402, 172] width 432 height 12
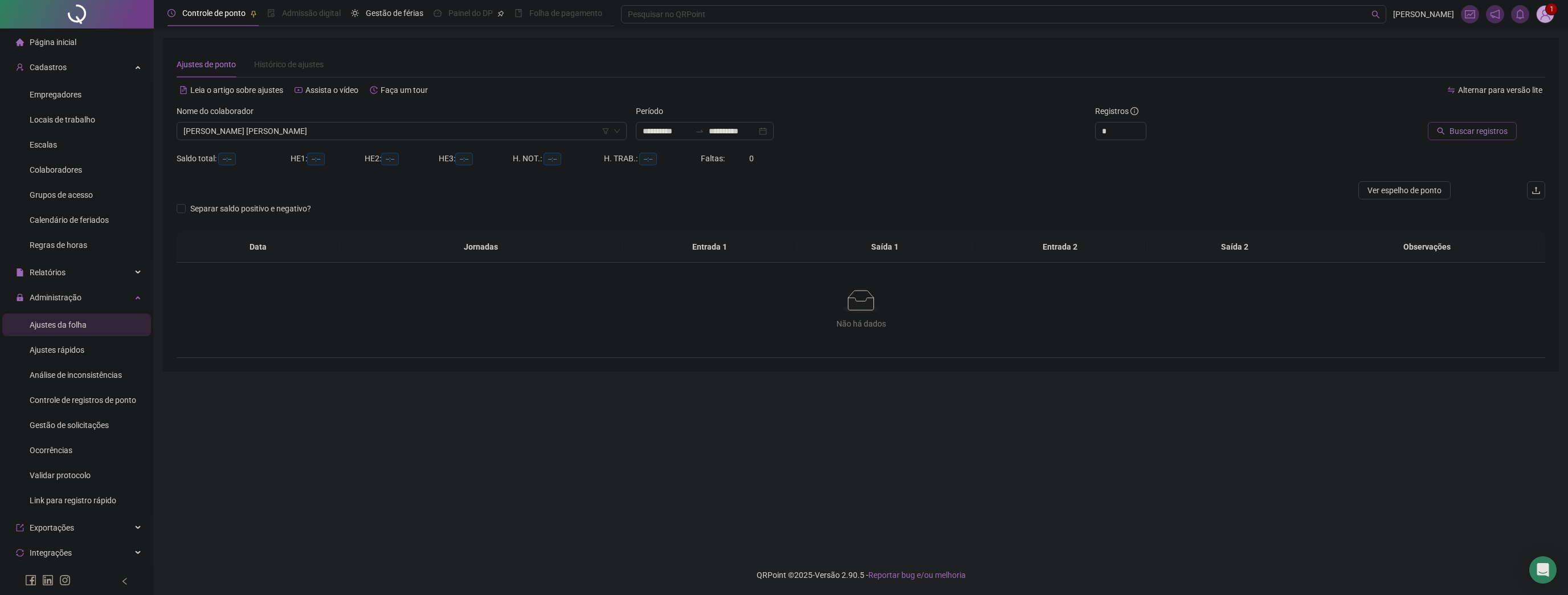
click at [1483, 131] on span "Buscar registros" at bounding box center [1479, 131] width 58 height 12
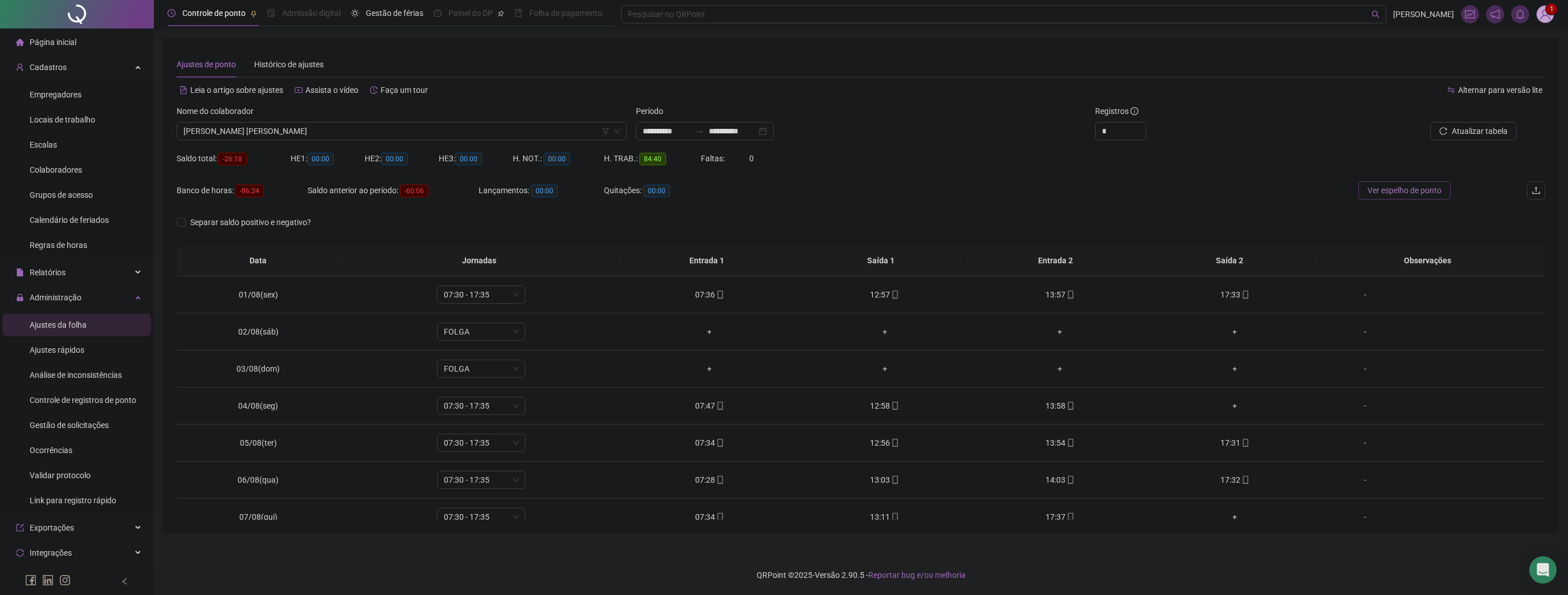
click at [1404, 197] on button "Ver espelho de ponto" at bounding box center [1404, 190] width 93 height 18
click at [38, 533] on span "Exportações" at bounding box center [51, 527] width 44 height 10
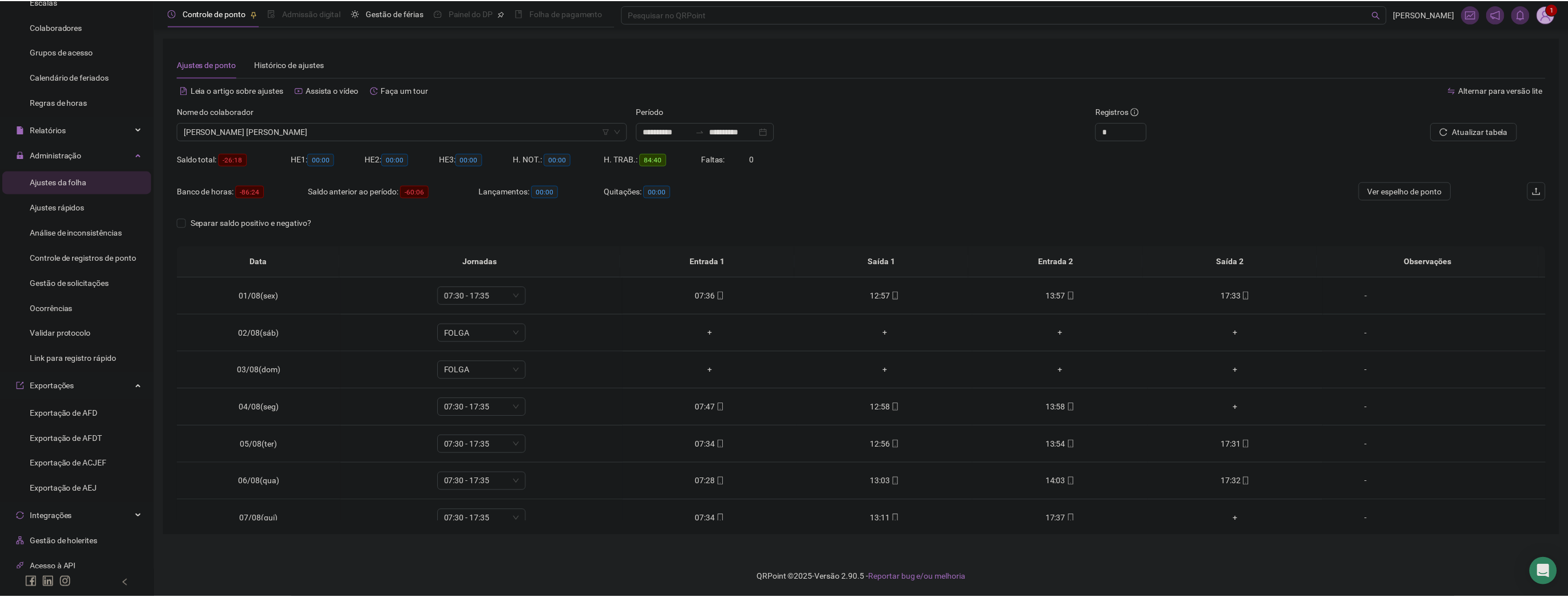
scroll to position [141, 0]
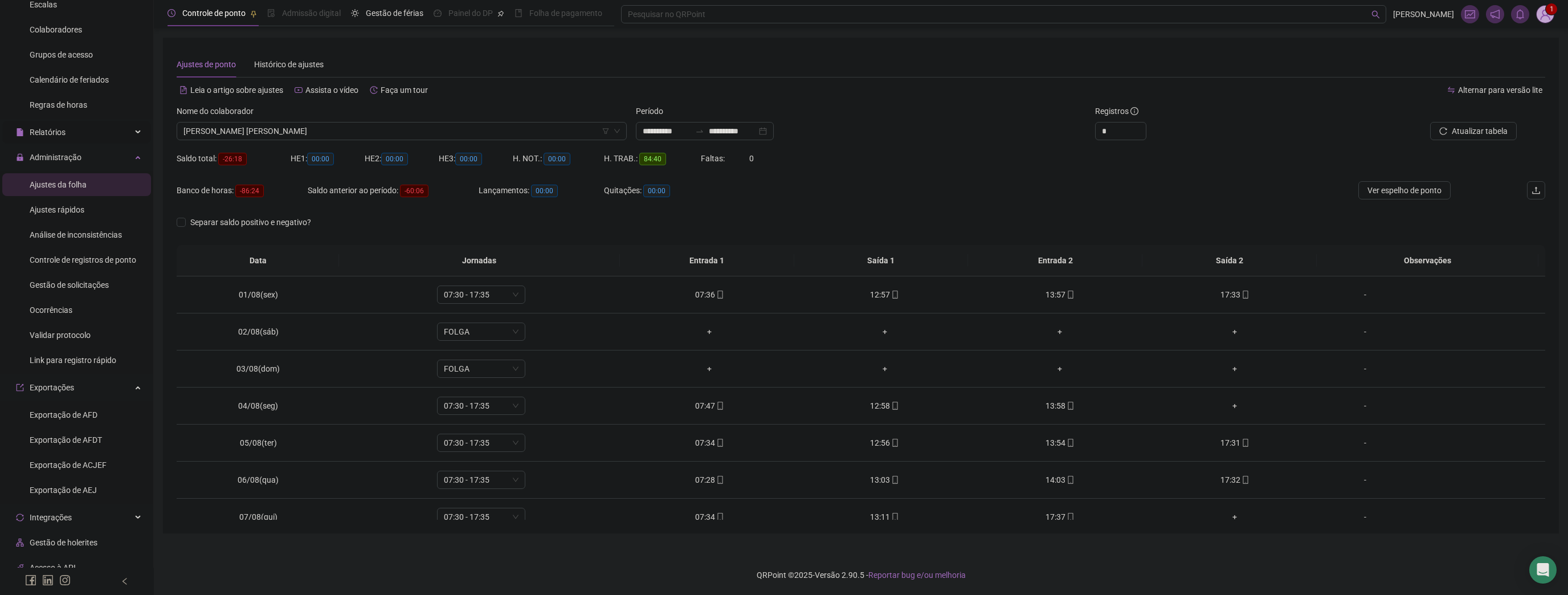
click at [70, 136] on div "Relatórios" at bounding box center [77, 133] width 149 height 23
click at [82, 211] on span "Folha de ponto" at bounding box center [55, 210] width 53 height 10
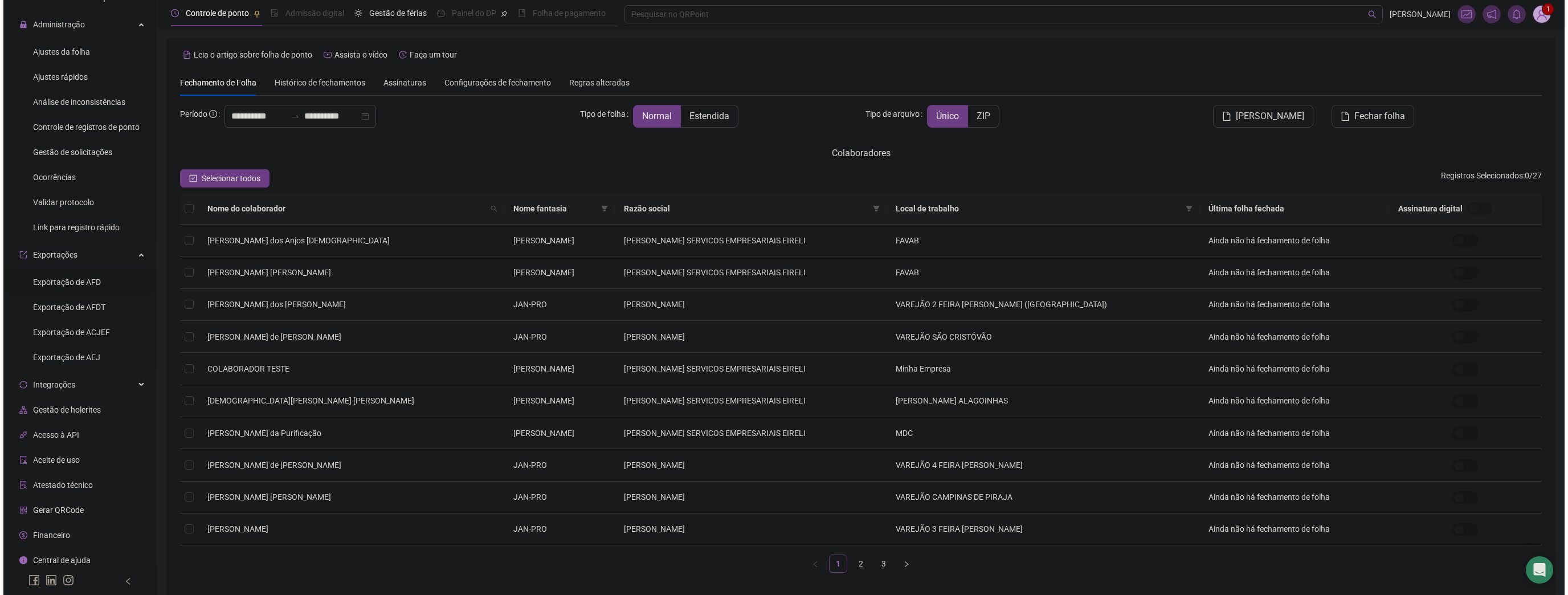
scroll to position [505, 0]
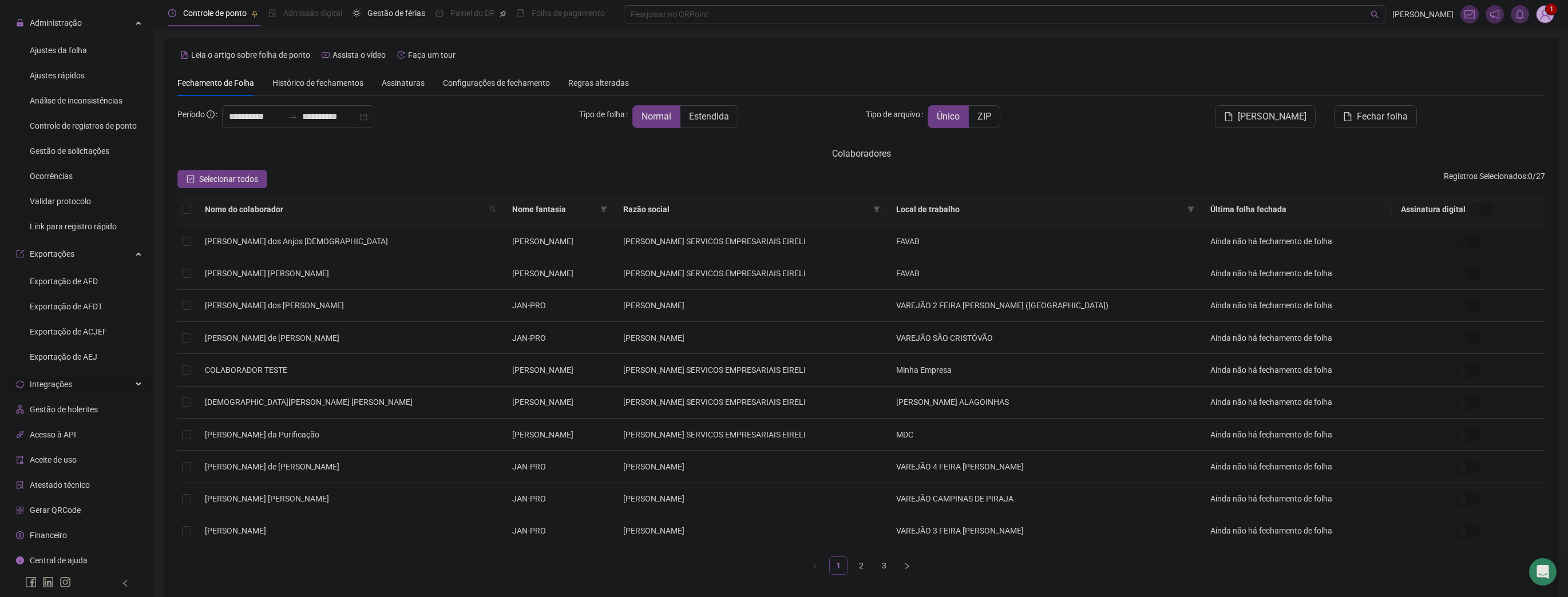
click at [99, 389] on div "Integrações" at bounding box center [77, 384] width 149 height 23
click at [59, 412] on li "CSV" at bounding box center [77, 412] width 149 height 23
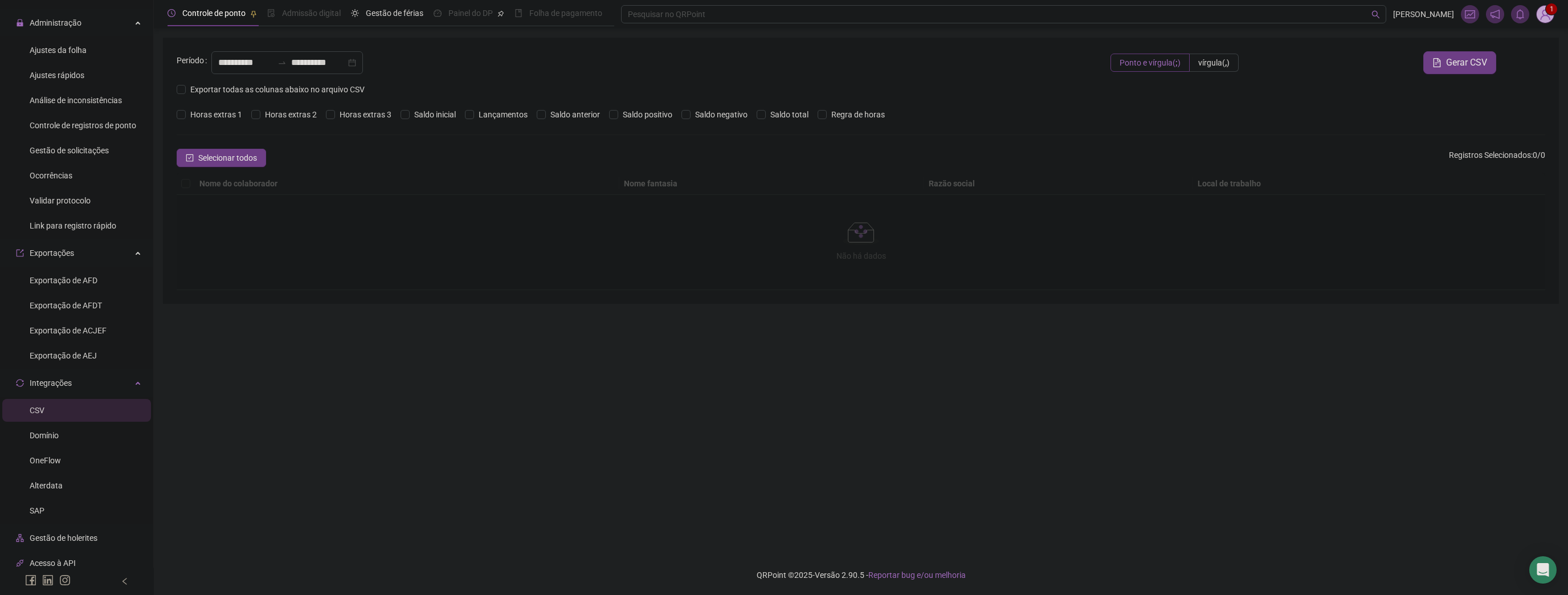
type input "**********"
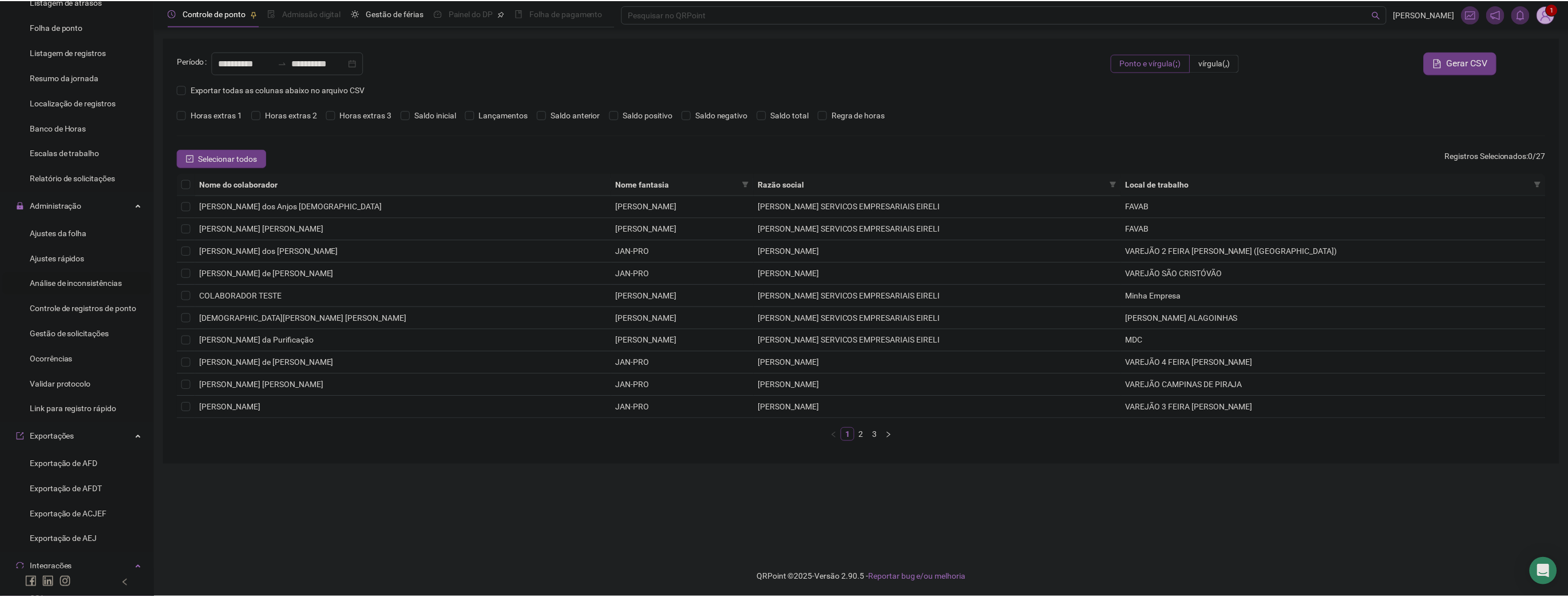
scroll to position [187, 0]
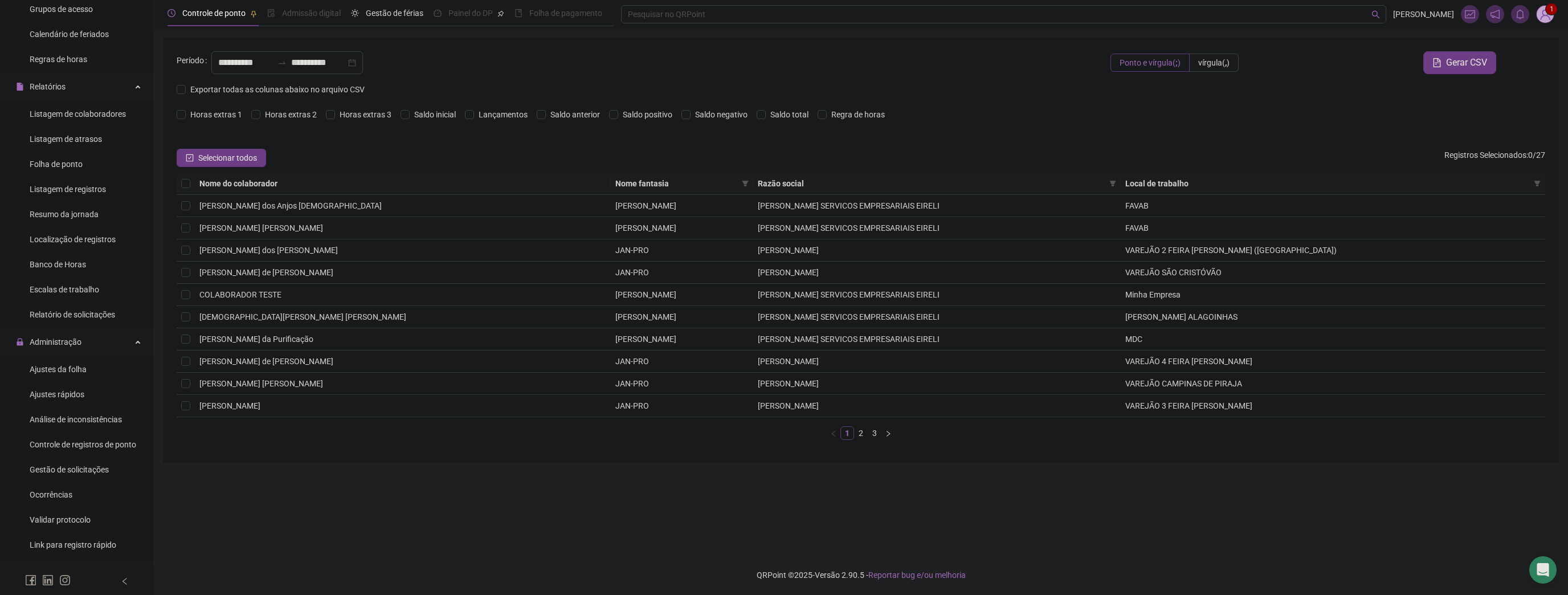
click at [87, 192] on span "Listagem de registros" at bounding box center [68, 189] width 76 height 10
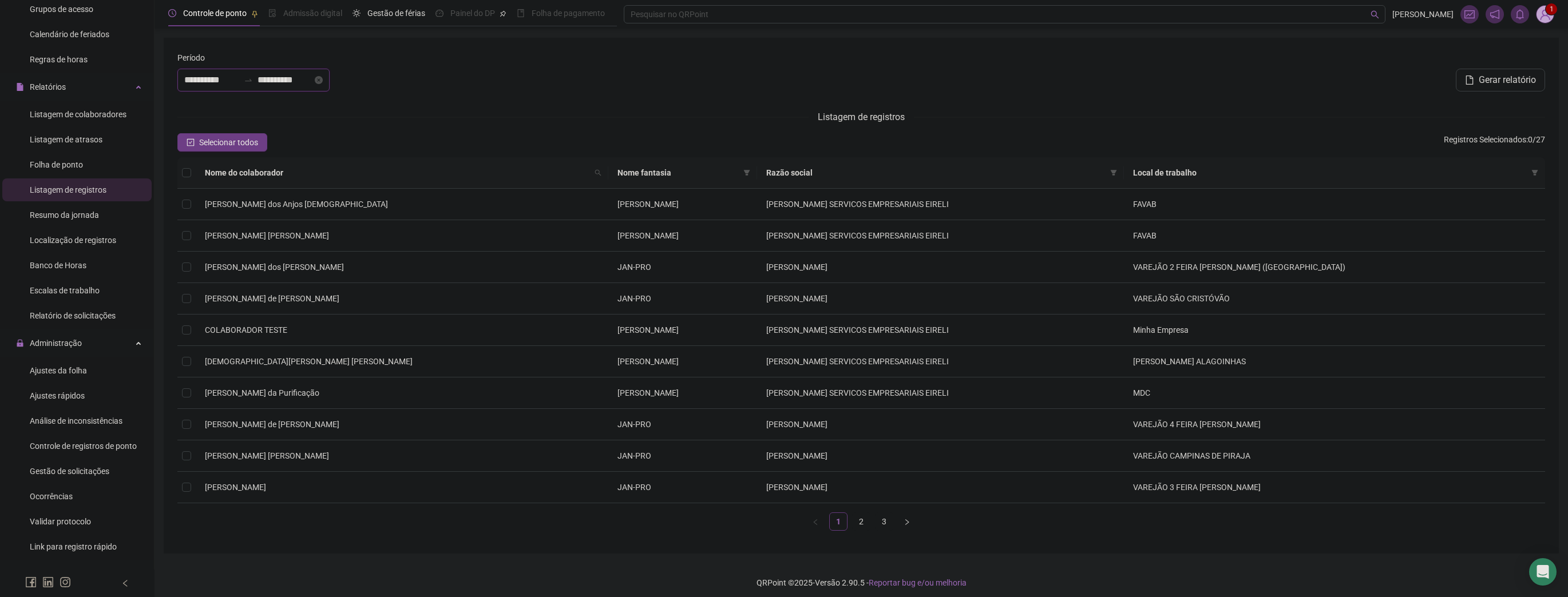
click at [289, 80] on input "**********" at bounding box center [284, 80] width 55 height 14
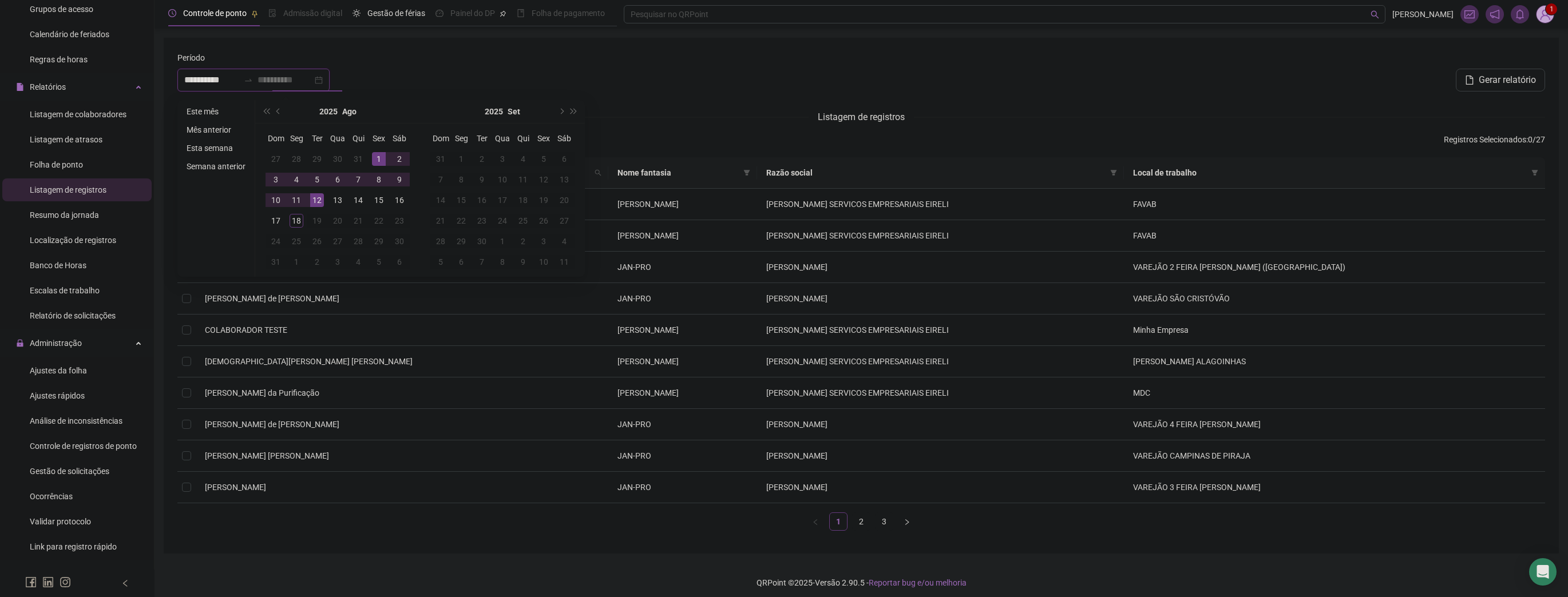
type input "**********"
click at [298, 222] on div "18" at bounding box center [296, 221] width 14 height 14
type input "**********"
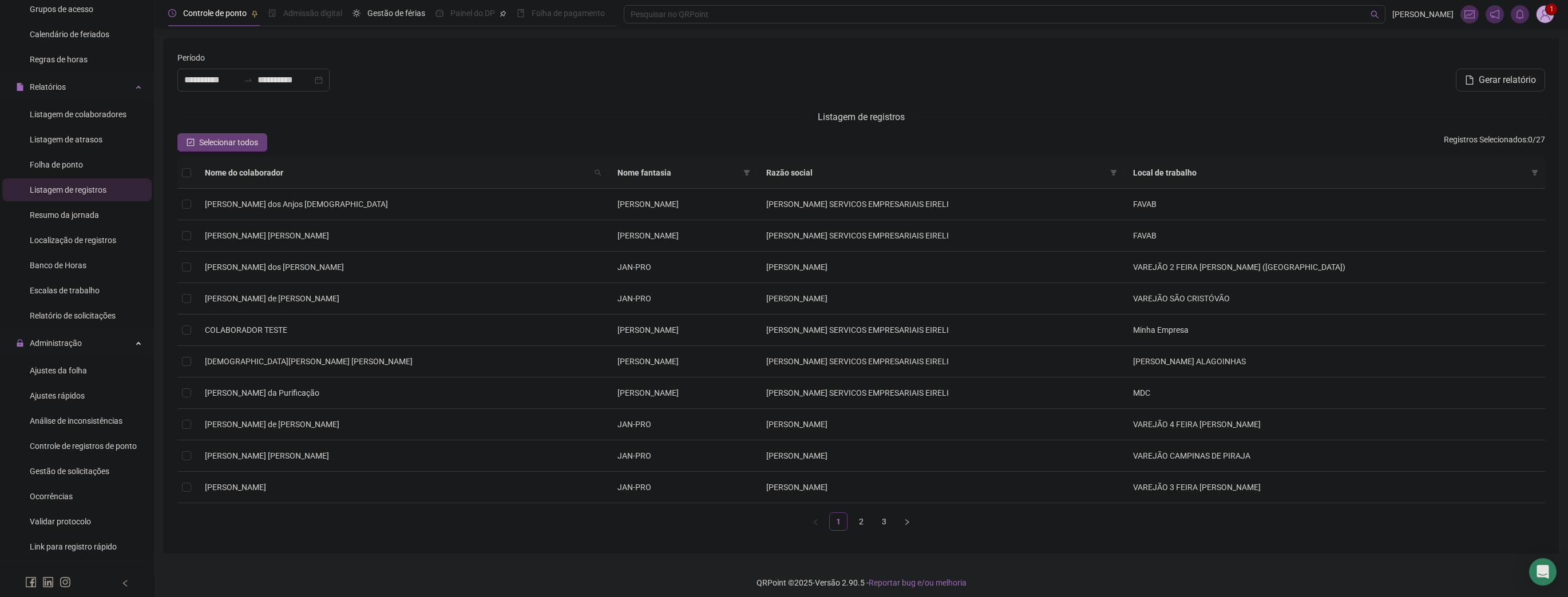
click at [238, 148] on span "Selecionar todos" at bounding box center [229, 143] width 59 height 12
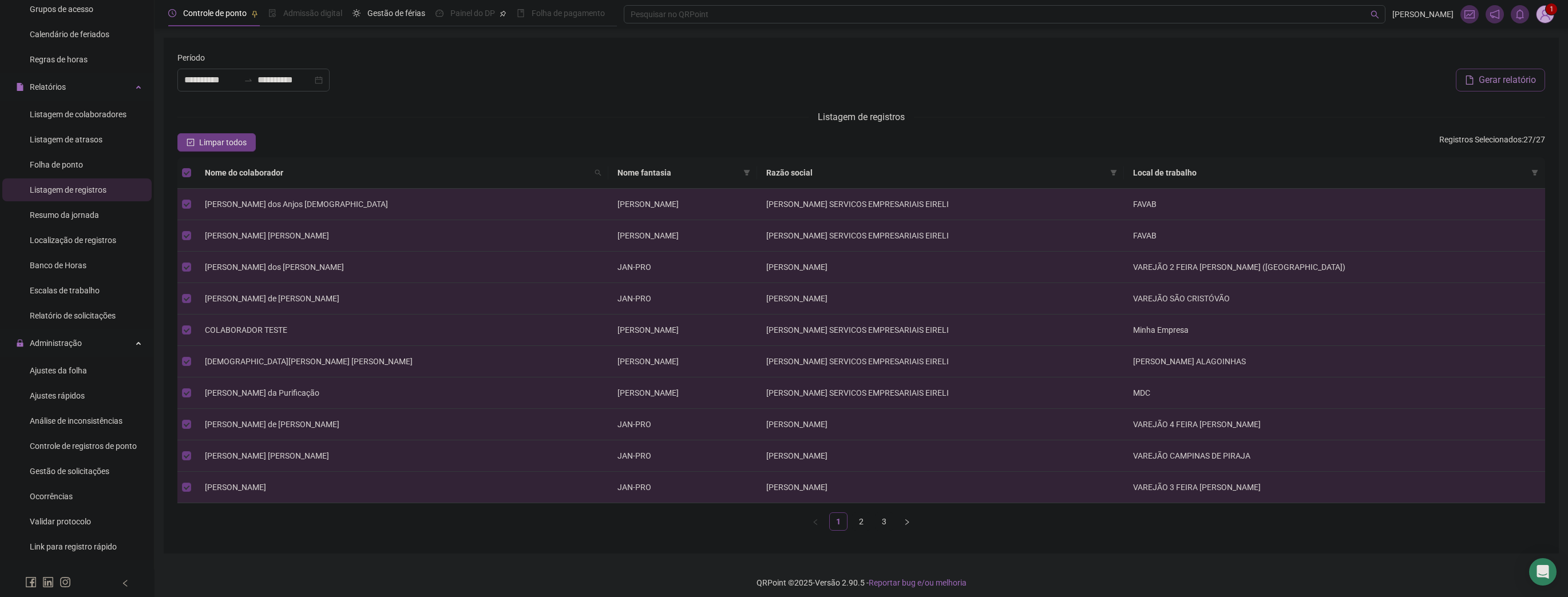
click at [1499, 70] on button "Gerar relatório" at bounding box center [1500, 80] width 90 height 23
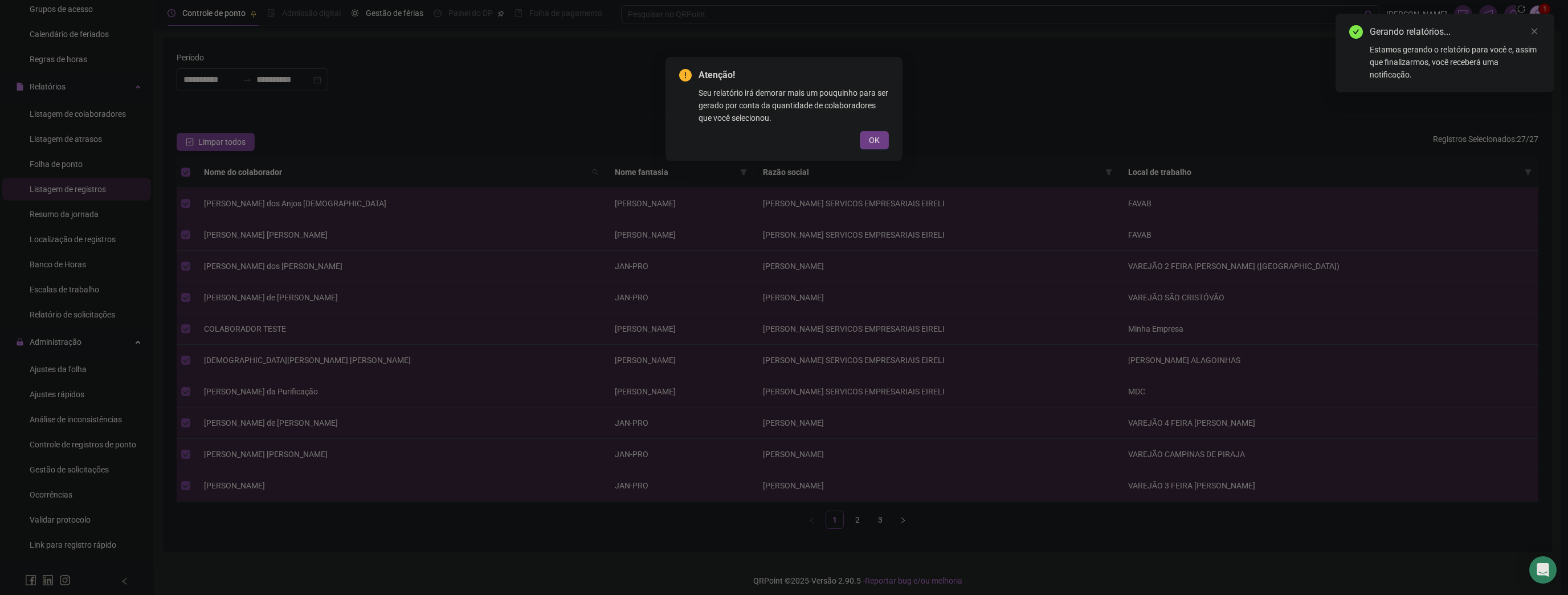
click at [868, 138] on button "OK" at bounding box center [874, 139] width 29 height 18
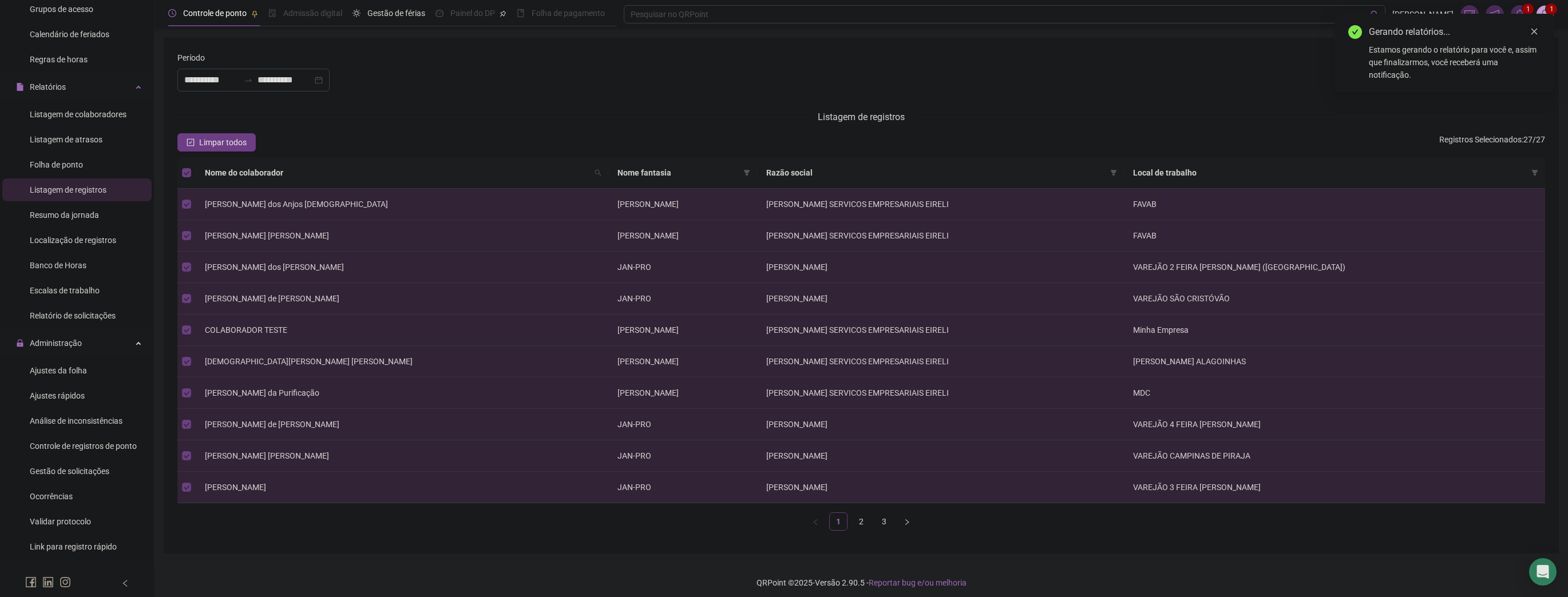
click at [1537, 32] on icon "close" at bounding box center [1533, 31] width 8 height 8
click at [1525, 11] on sup "1" at bounding box center [1527, 9] width 11 height 11
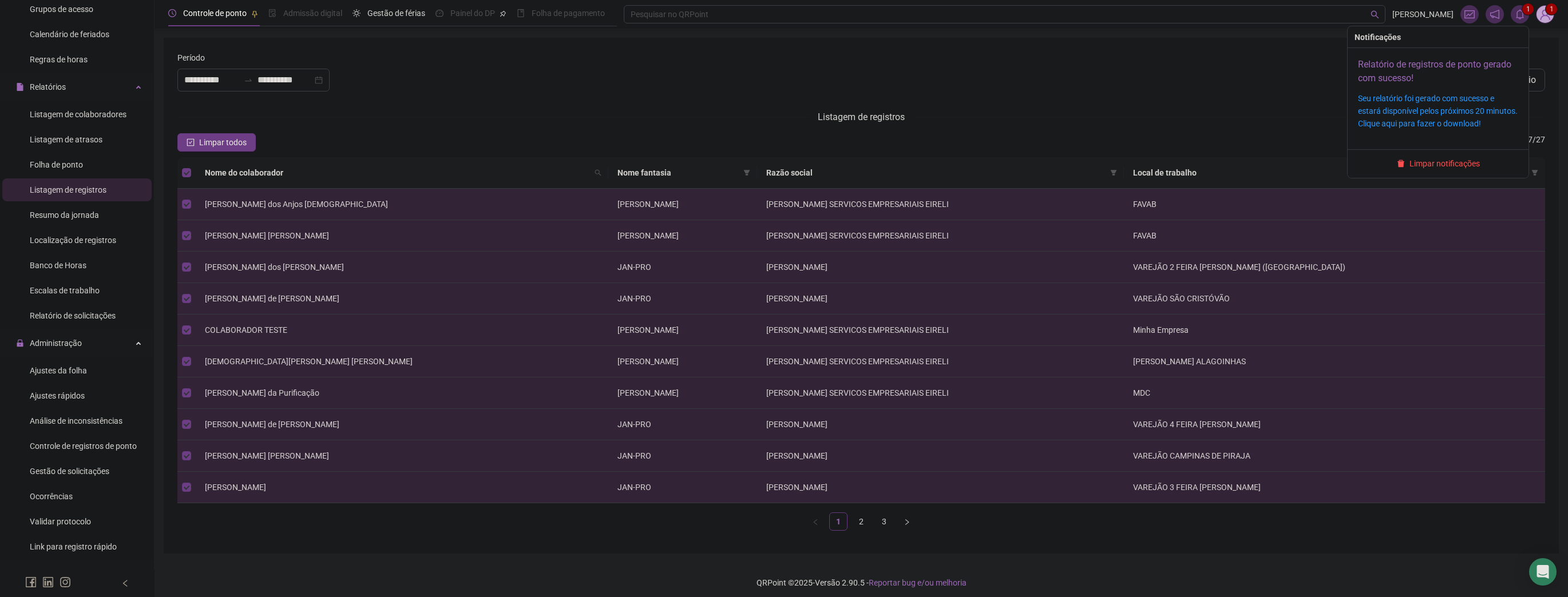
click at [1416, 72] on link "Relatório de registros de ponto gerado com sucesso!" at bounding box center [1434, 71] width 153 height 24
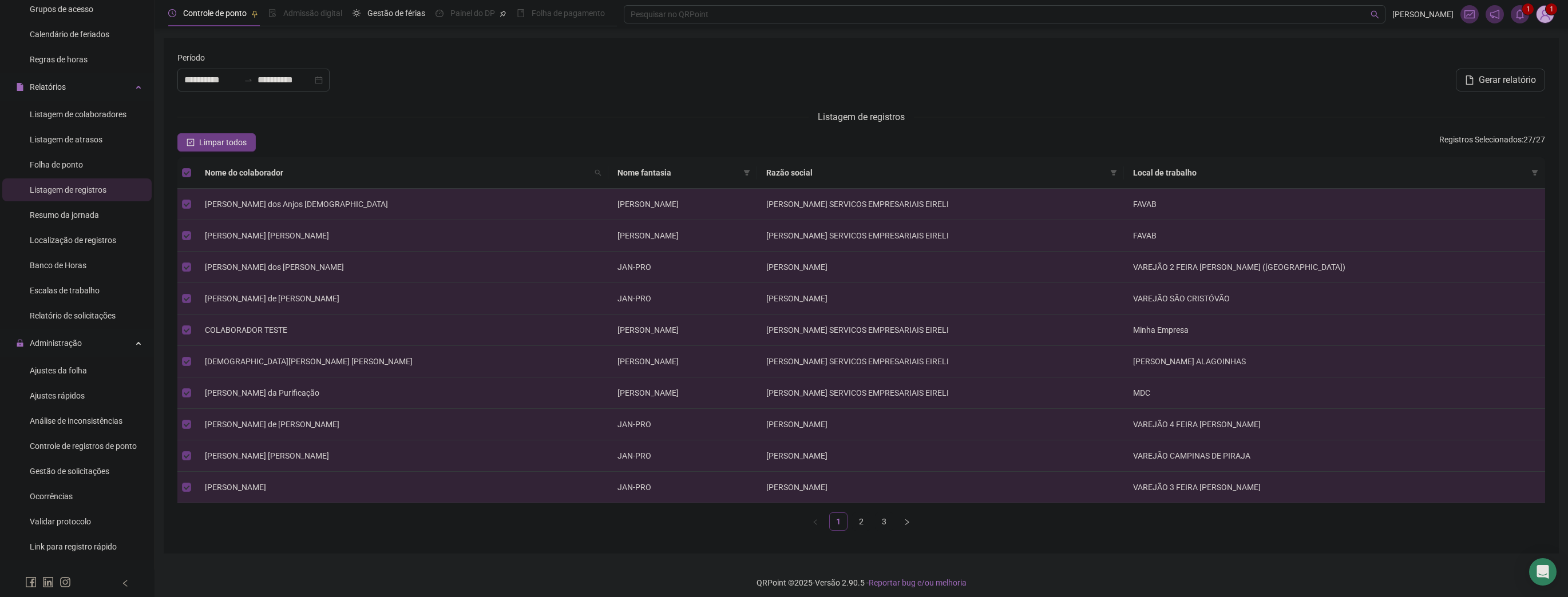
click at [1519, 14] on icon "bell" at bounding box center [1519, 15] width 10 height 10
click at [1545, 14] on img at bounding box center [1545, 15] width 17 height 17
click at [1513, 56] on link "Meus dados" at bounding box center [1488, 58] width 53 height 10
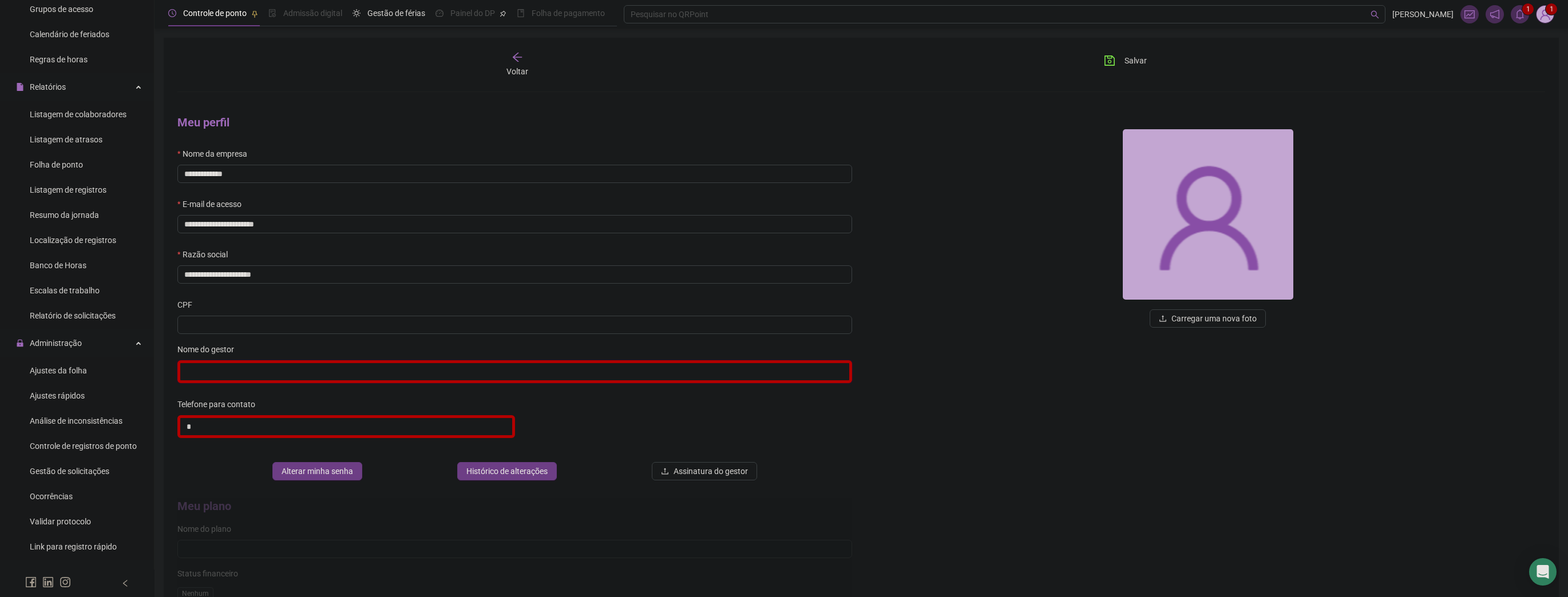
click at [311, 366] on input "text" at bounding box center [515, 372] width 674 height 23
click at [331, 341] on div "**********" at bounding box center [515, 298] width 693 height 384
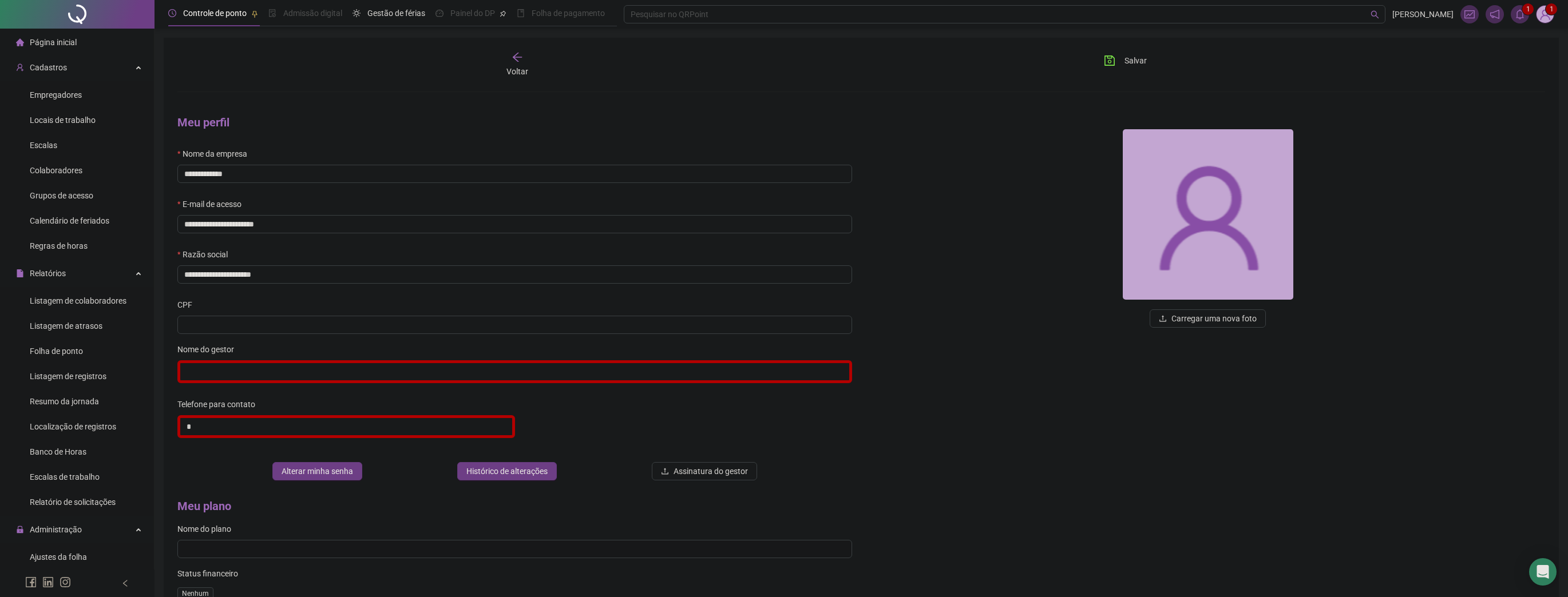
click at [64, 34] on div "Página inicial" at bounding box center [46, 43] width 61 height 23
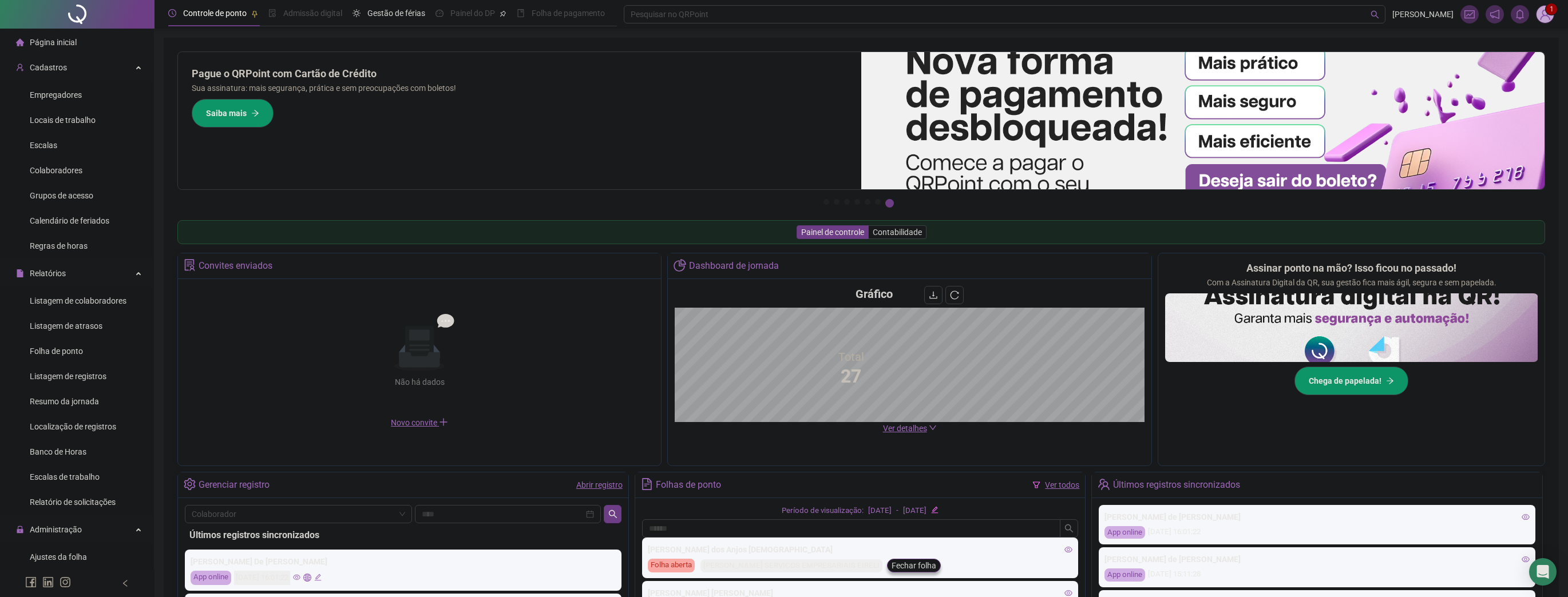
click at [1545, 7] on img at bounding box center [1545, 15] width 17 height 17
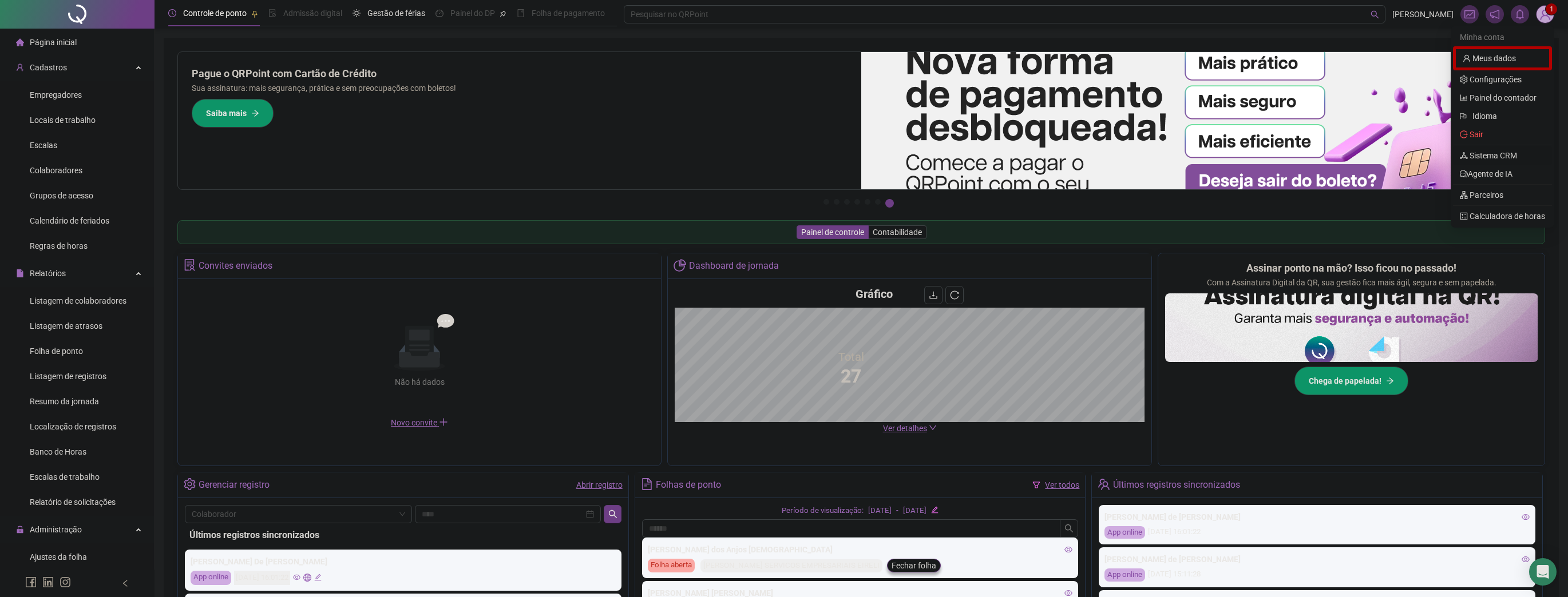
click at [1496, 155] on link "Sistema CRM" at bounding box center [1488, 156] width 57 height 10
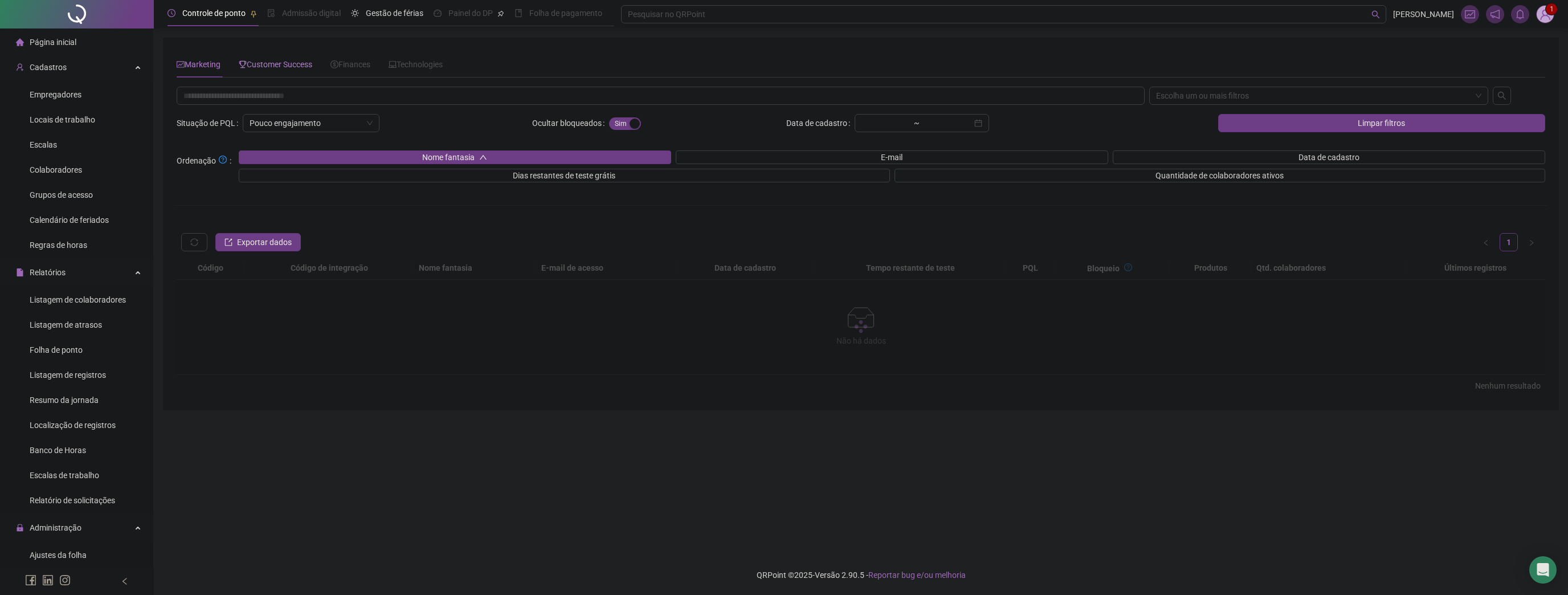
click at [246, 64] on icon "trophy" at bounding box center [242, 64] width 8 height 8
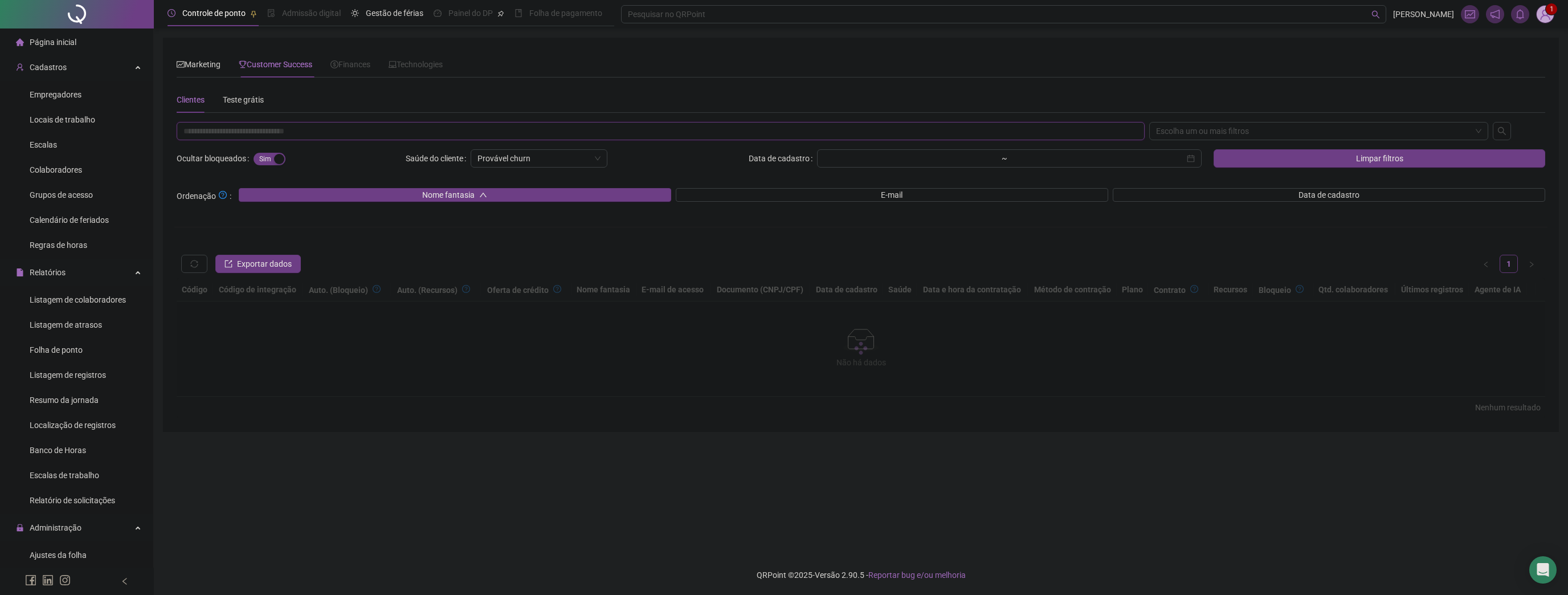
click at [272, 127] on input "text" at bounding box center [661, 131] width 968 height 18
paste input "**********"
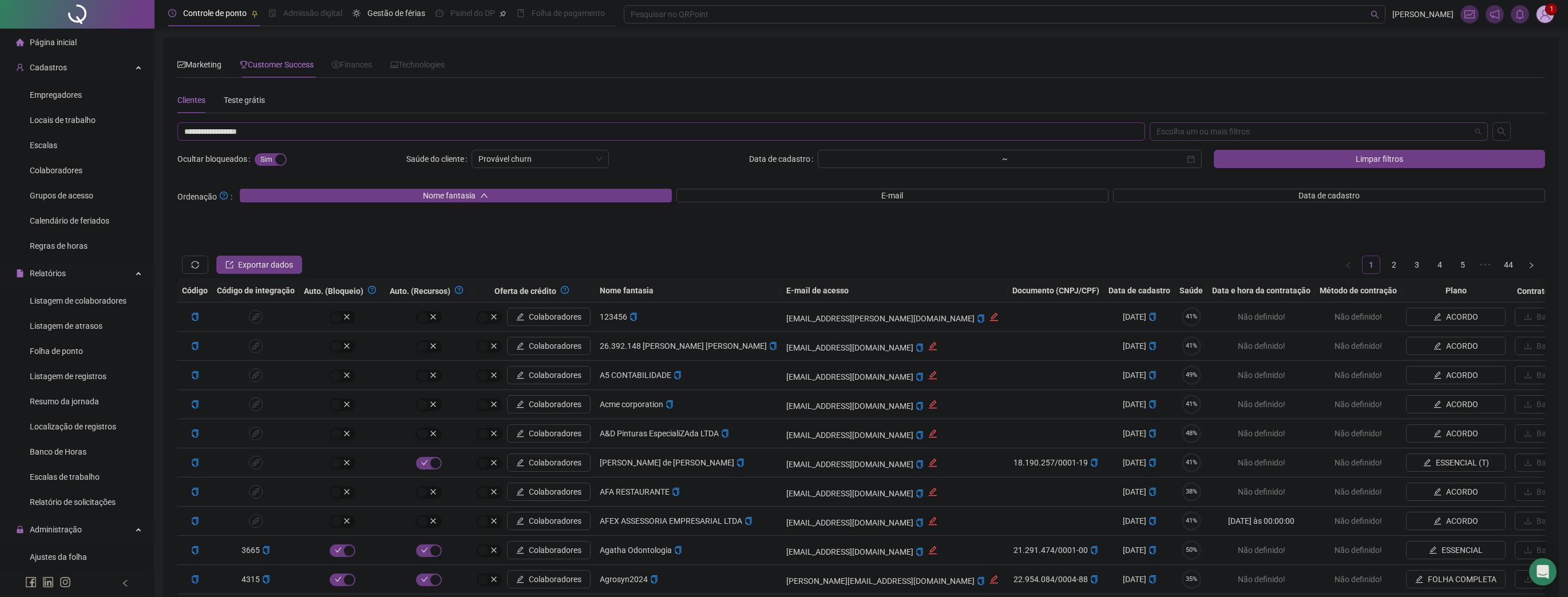
click at [1176, 136] on div "Escolha um ou mais filtros" at bounding box center [1319, 131] width 339 height 18
type input "**********"
click at [1174, 192] on div "CNPJ/CPF" at bounding box center [1319, 191] width 321 height 12
click at [1044, 69] on div "Marketing Customer Success Finances Technologies" at bounding box center [860, 64] width 1367 height 26
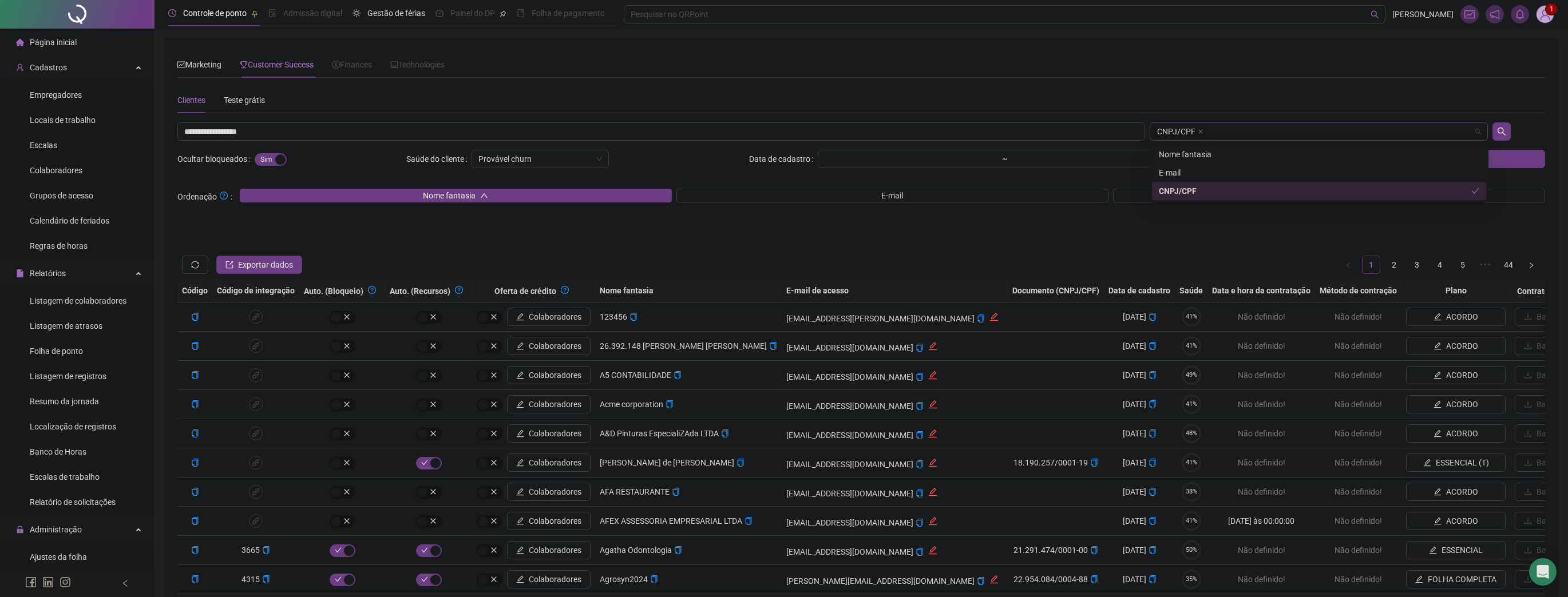
click at [1400, 129] on div "CNPJ/CPF" at bounding box center [1319, 131] width 339 height 18
click at [1509, 134] on button "button" at bounding box center [1501, 131] width 18 height 18
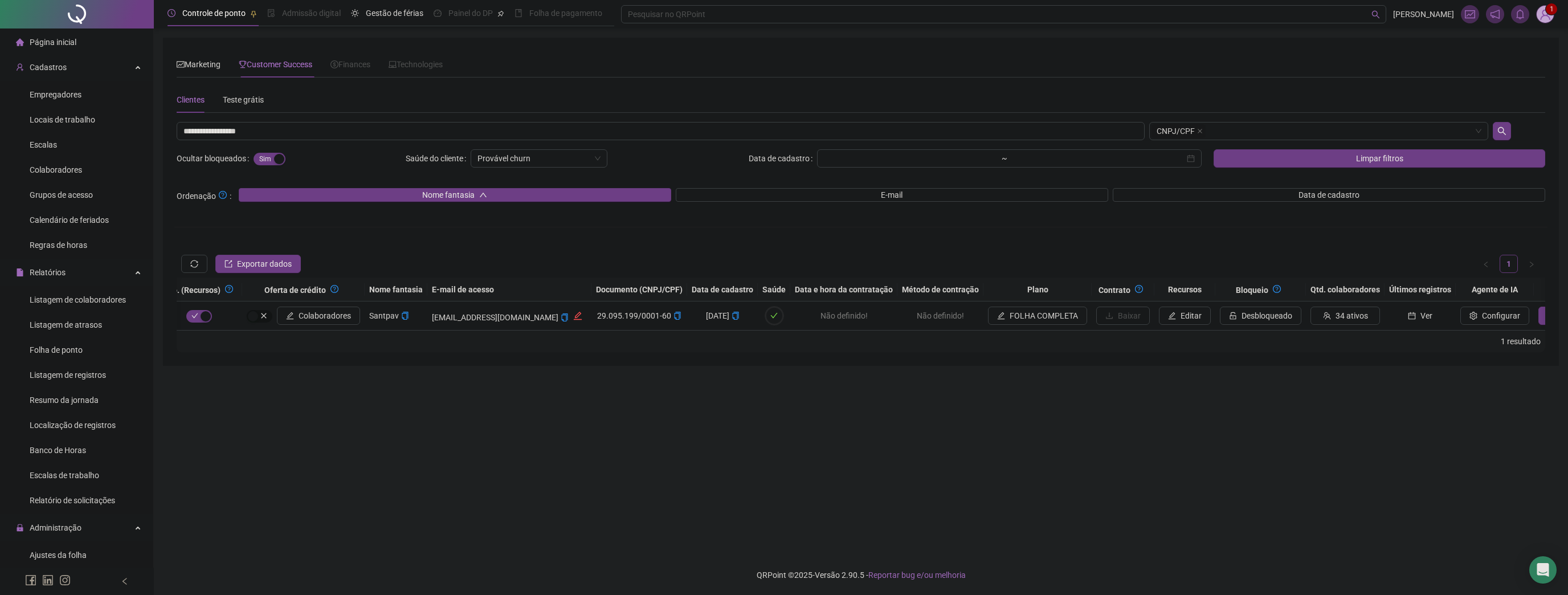
scroll to position [0, 410]
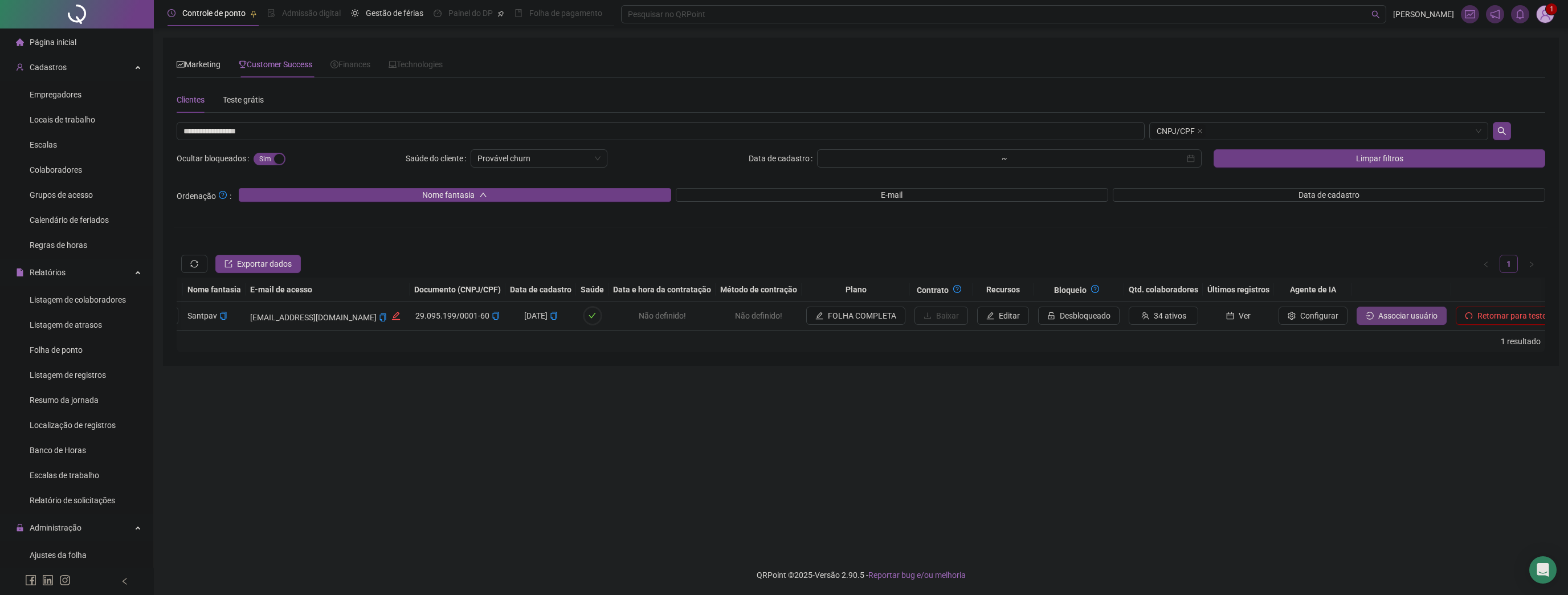
click at [1378, 319] on span "Associar usuário" at bounding box center [1408, 315] width 59 height 12
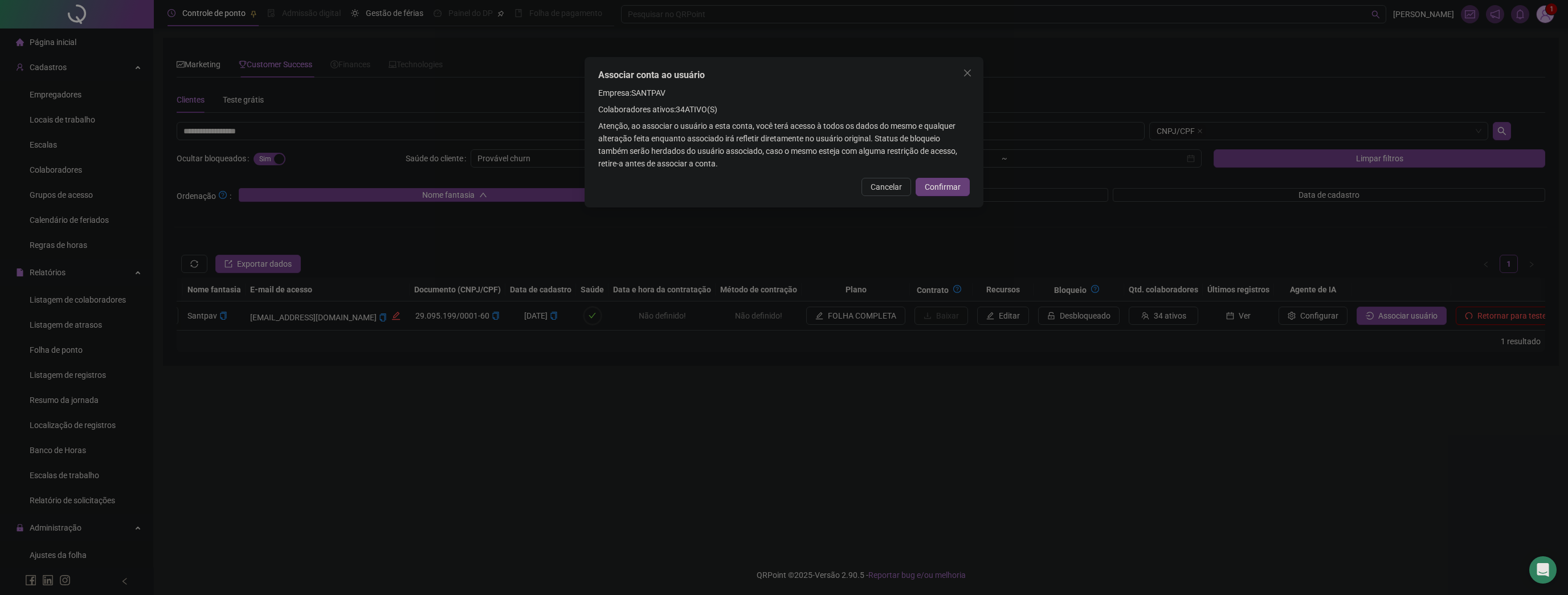
click at [958, 186] on span "Confirmar" at bounding box center [942, 187] width 35 height 12
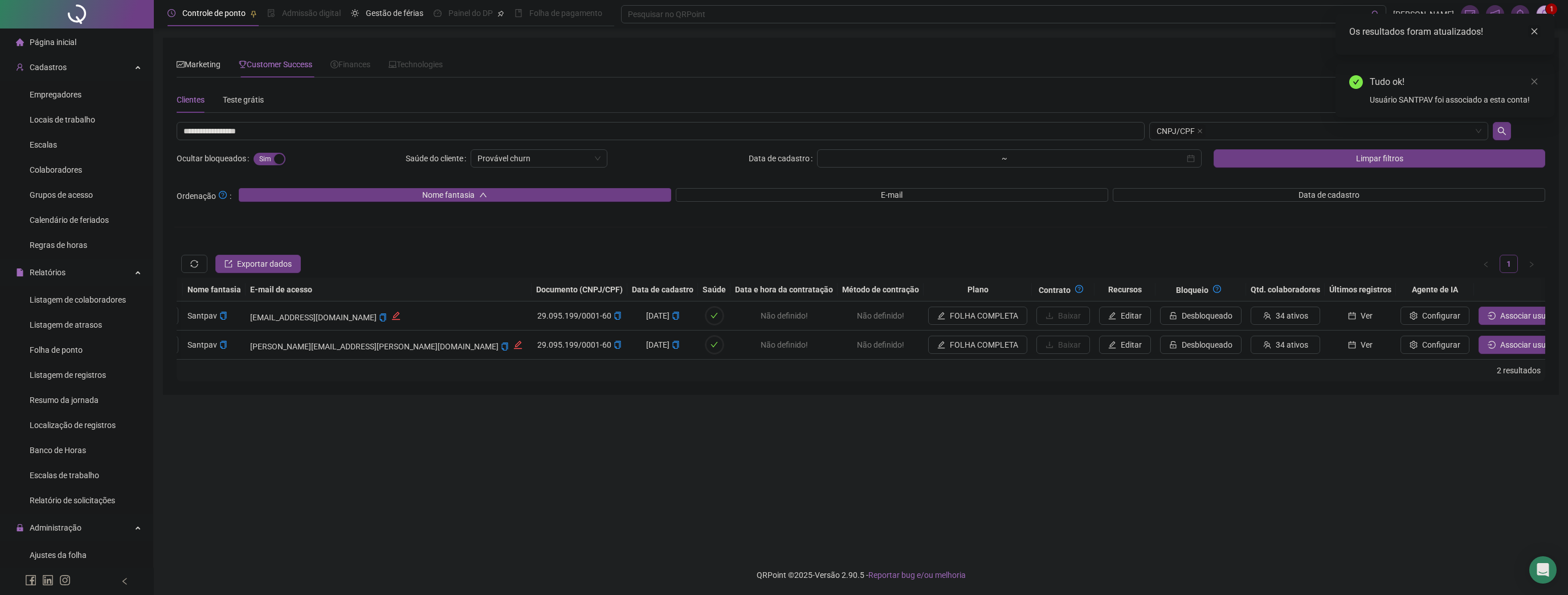
click at [1532, 36] on link "Close" at bounding box center [1534, 31] width 12 height 12
click at [1538, 19] on span at bounding box center [1545, 14] width 18 height 18
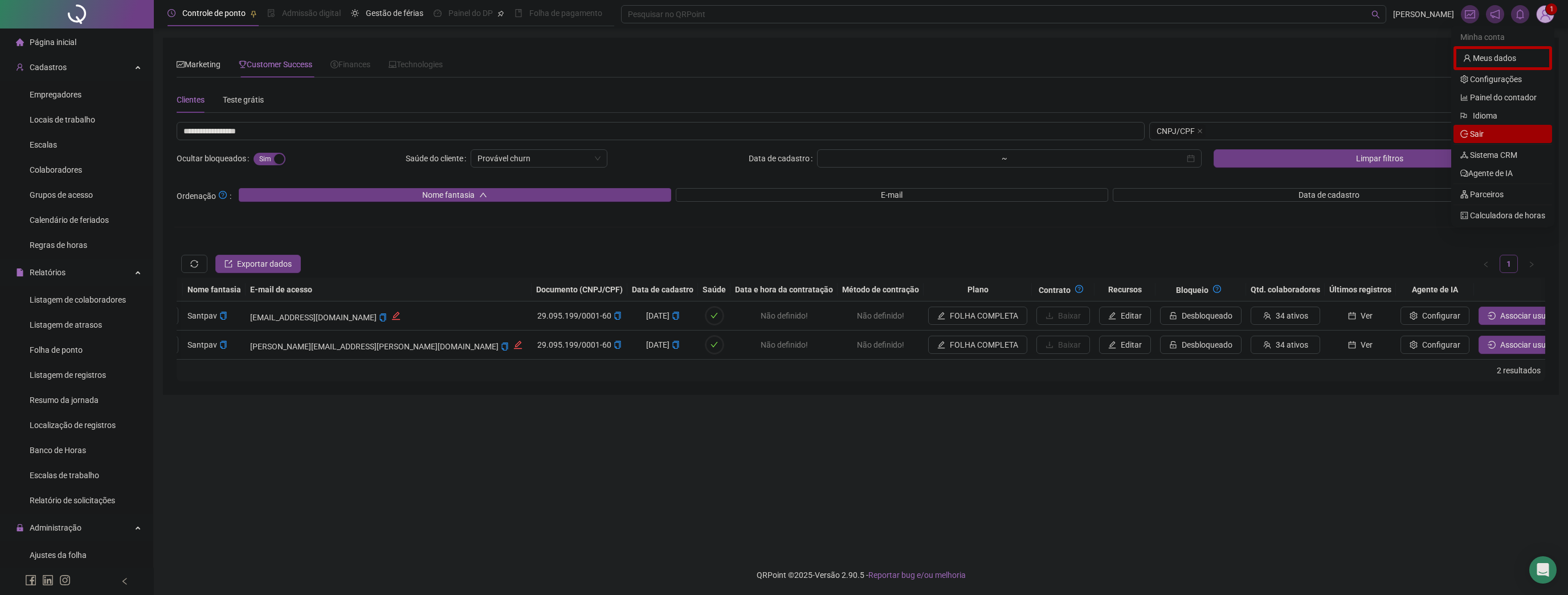
click at [1505, 129] on span "Sair" at bounding box center [1503, 133] width 85 height 12
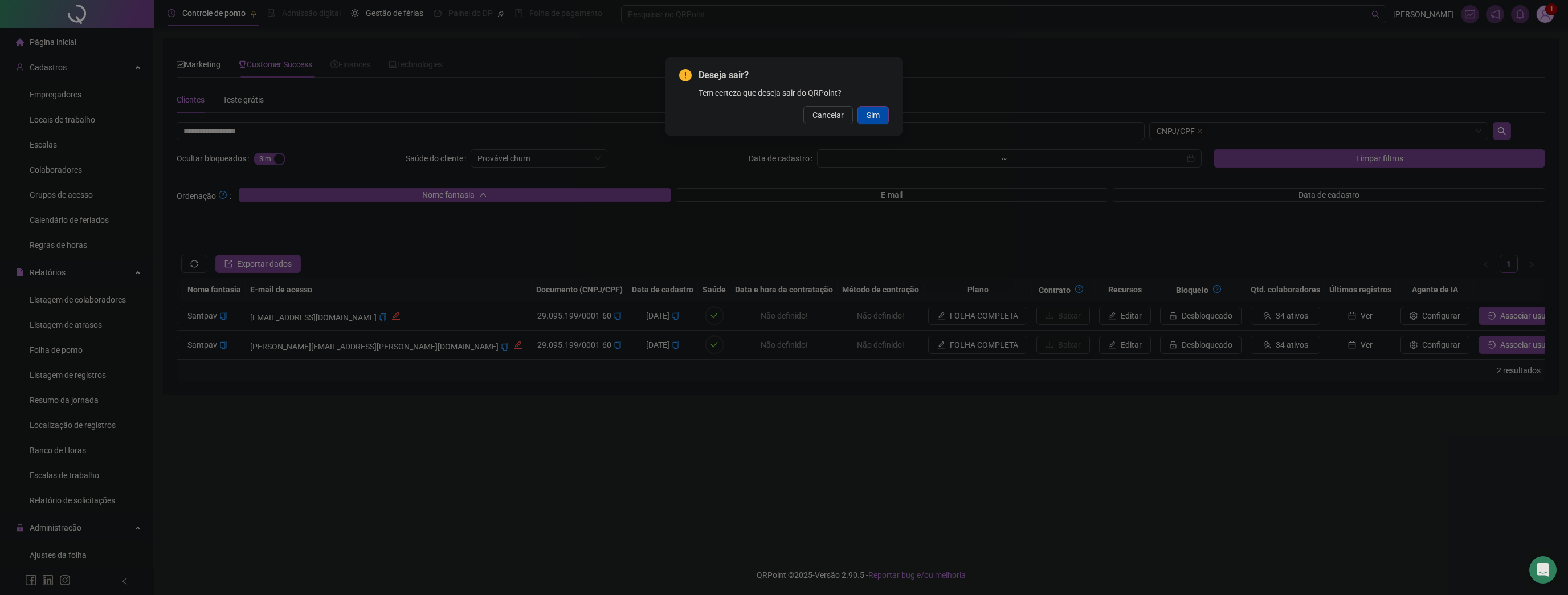
click at [887, 116] on button "Sim" at bounding box center [874, 114] width 31 height 18
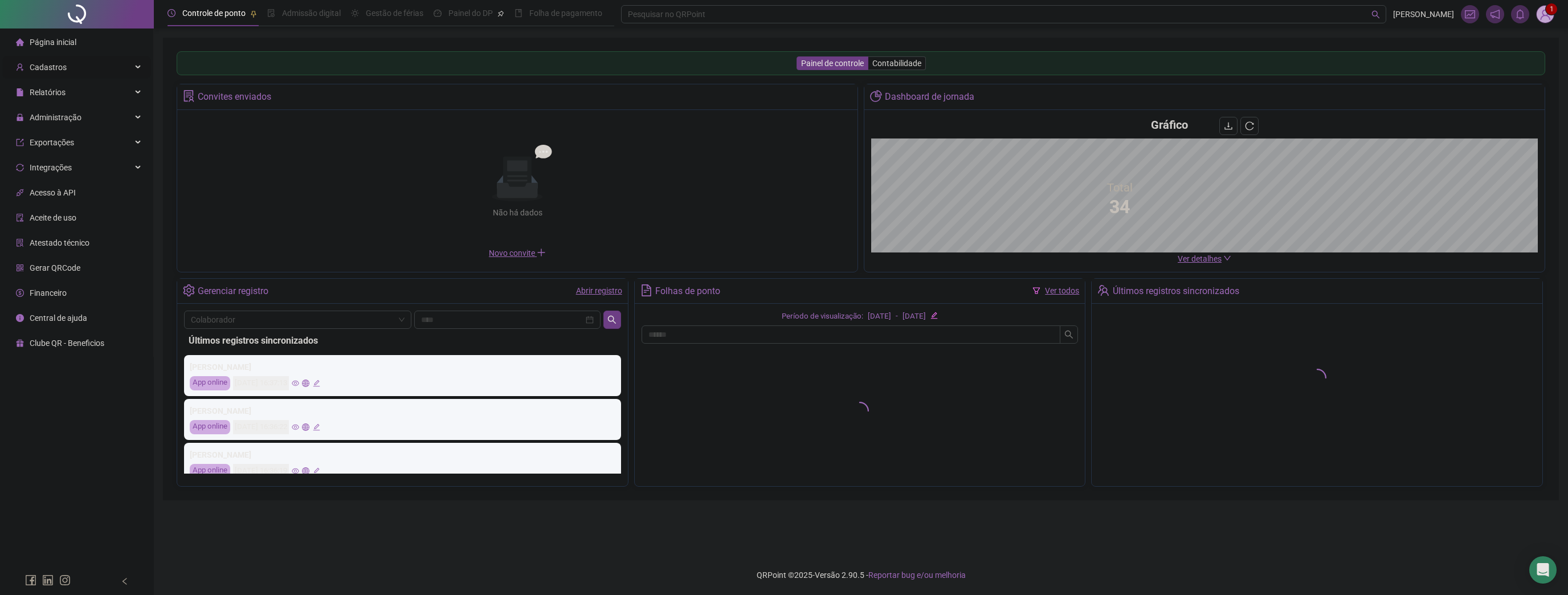
click at [73, 66] on div "Cadastros" at bounding box center [77, 68] width 149 height 23
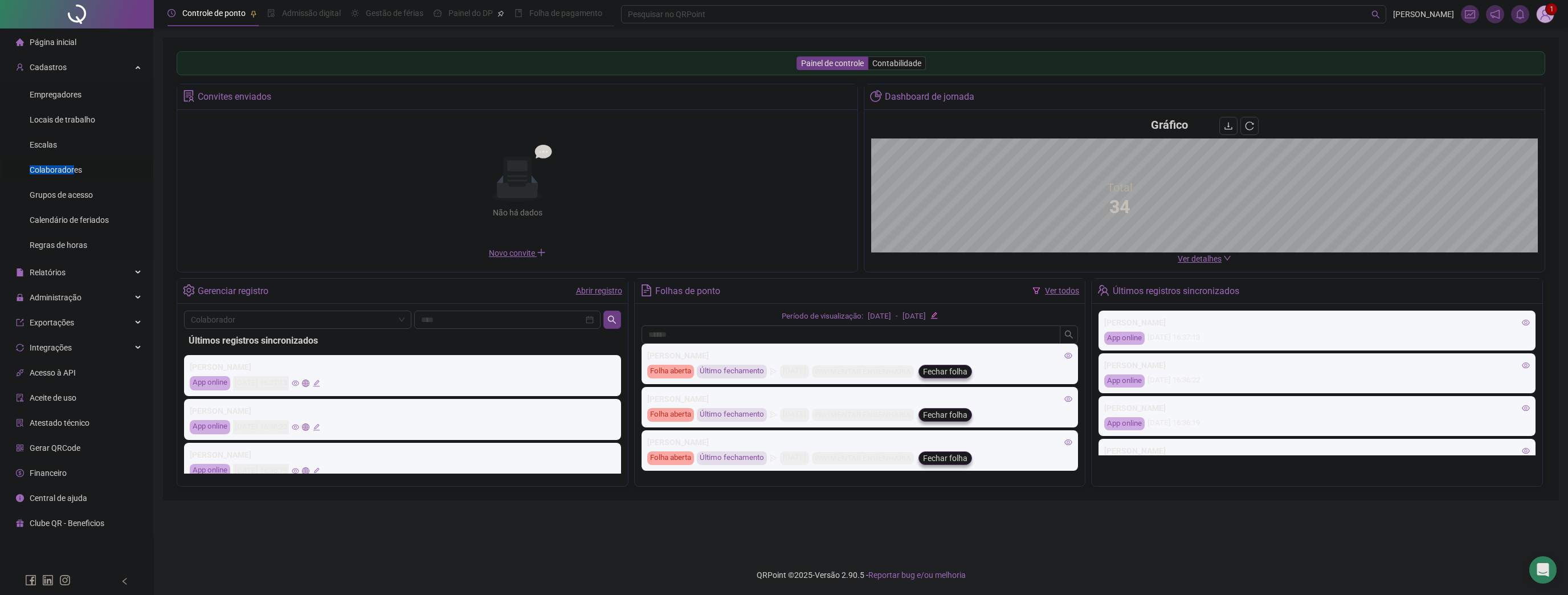
drag, startPoint x: 73, startPoint y: 163, endPoint x: 73, endPoint y: 176, distance: 13.0
click at [73, 173] on div "Colaboradores" at bounding box center [55, 170] width 53 height 23
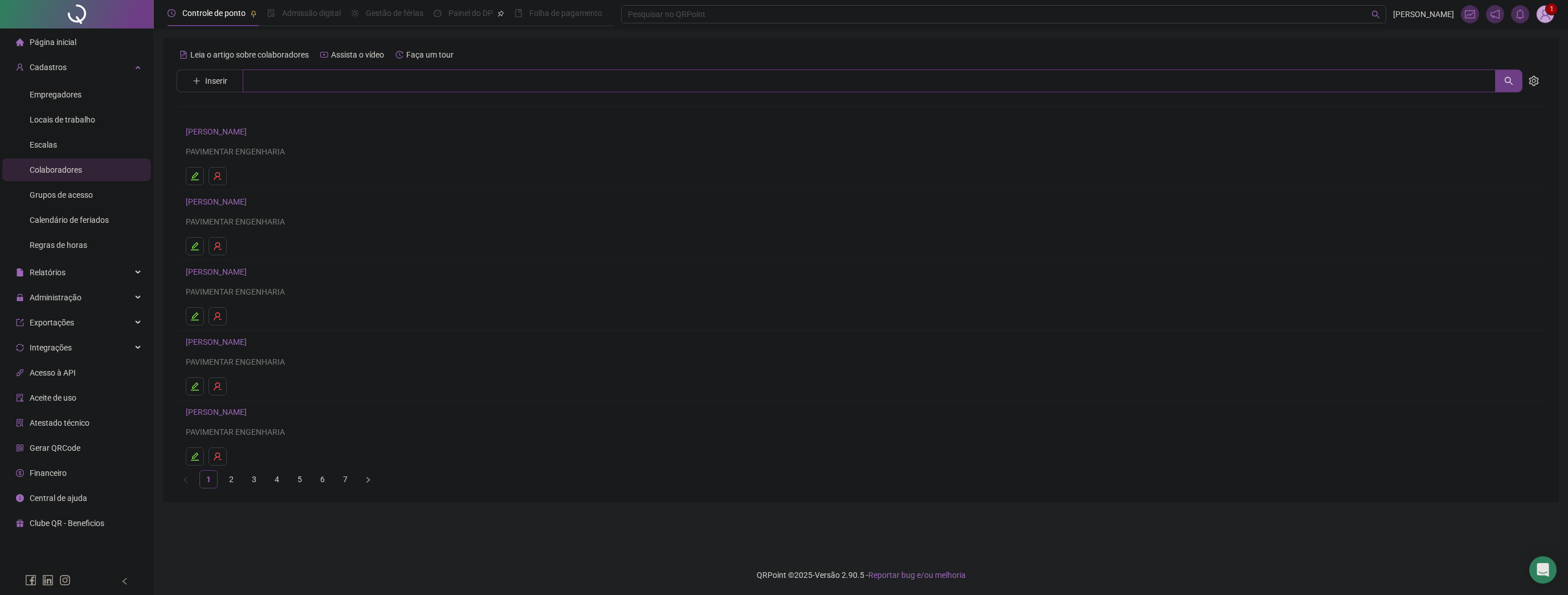
click at [351, 86] on input "text" at bounding box center [868, 81] width 1253 height 23
type input "****"
click at [213, 141] on link "JAIR DE SÁ" at bounding box center [228, 139] width 61 height 10
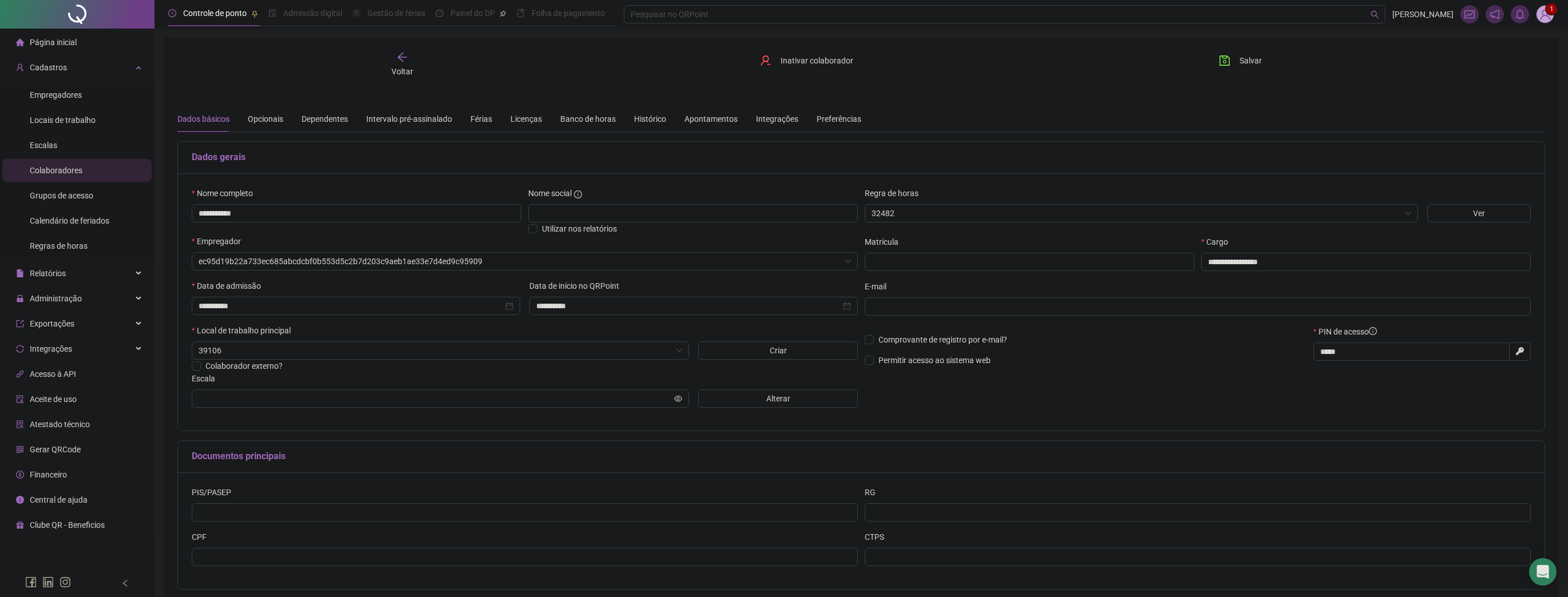
type input "*****"
click at [780, 403] on span "Alterar" at bounding box center [778, 399] width 24 height 12
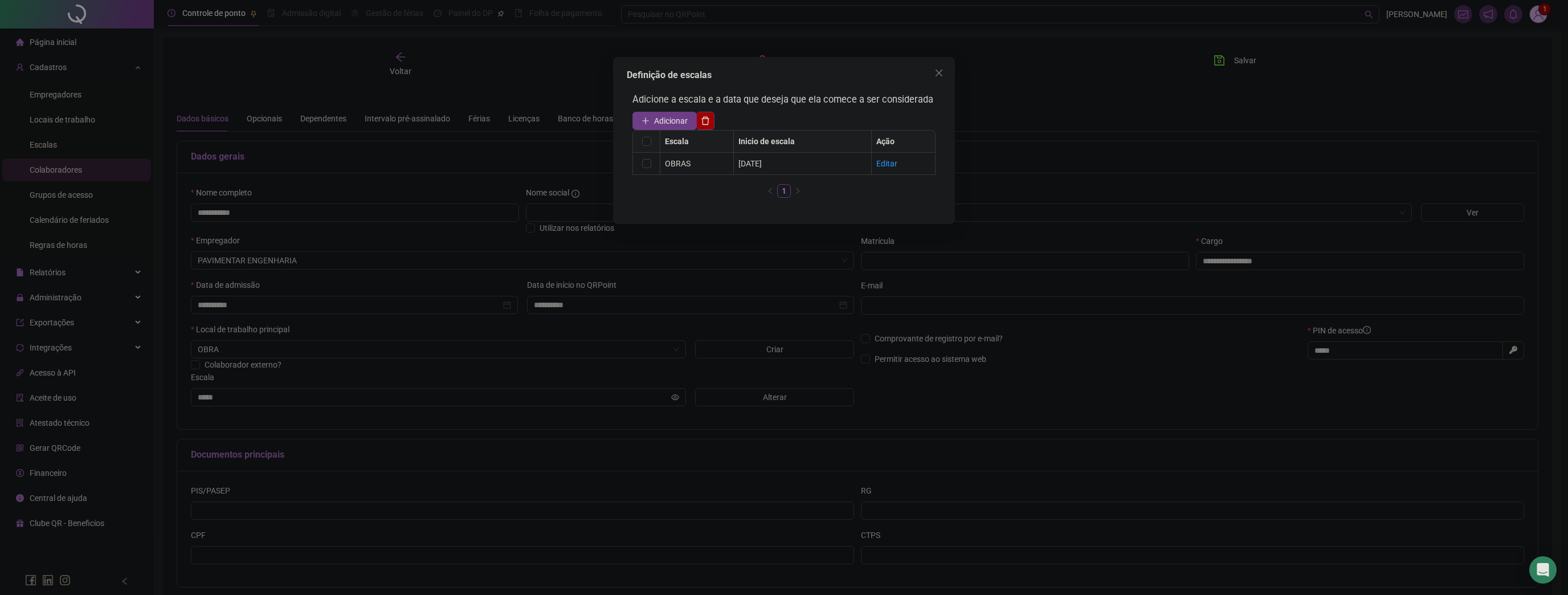
click at [670, 381] on div "Definição de escalas Adicione a escala e a data que deseja que ela comece a ser…" at bounding box center [784, 297] width 1568 height 595
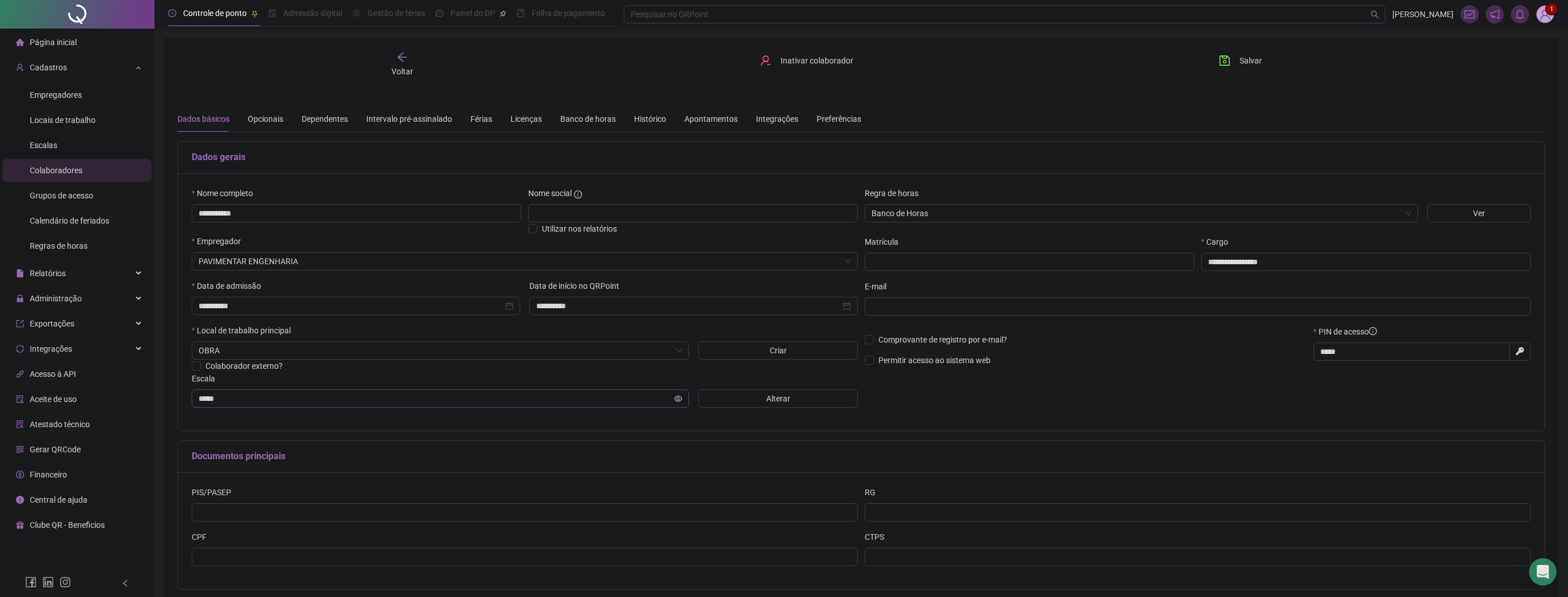
click at [675, 401] on icon "eye" at bounding box center [677, 398] width 8 height 8
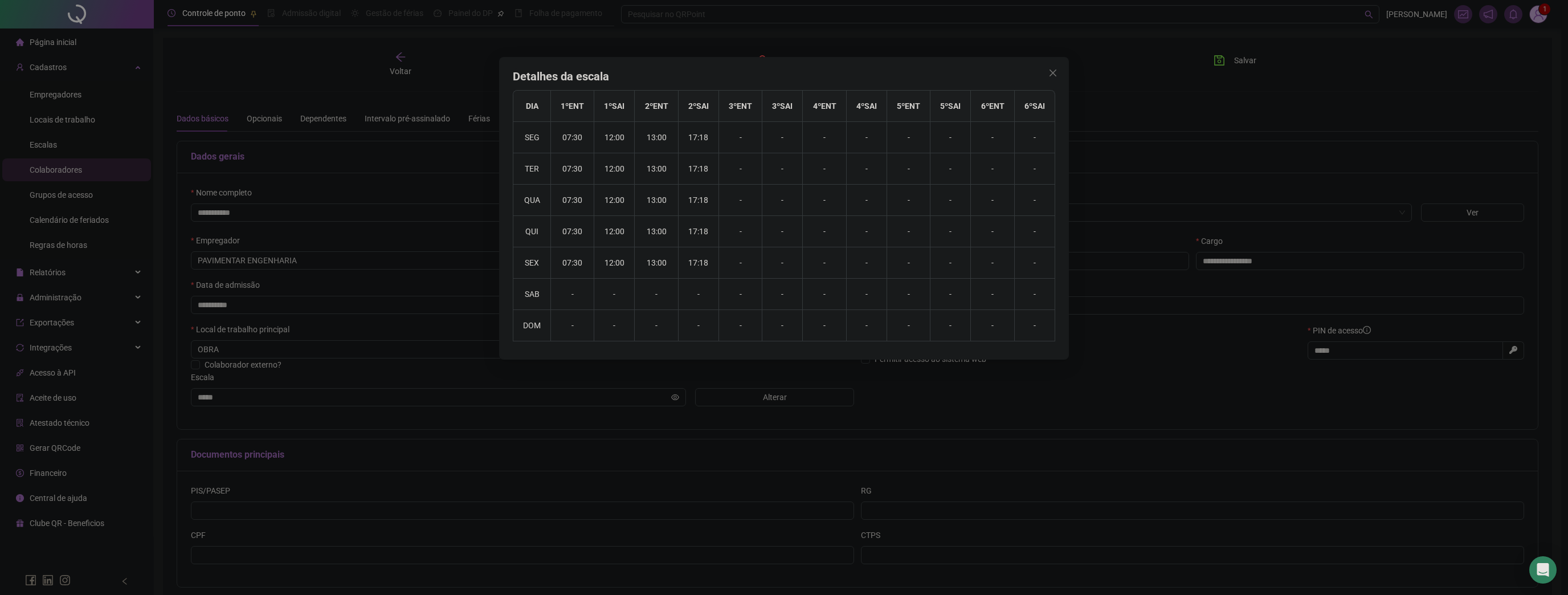
click at [1060, 67] on button "Close" at bounding box center [1053, 73] width 18 height 18
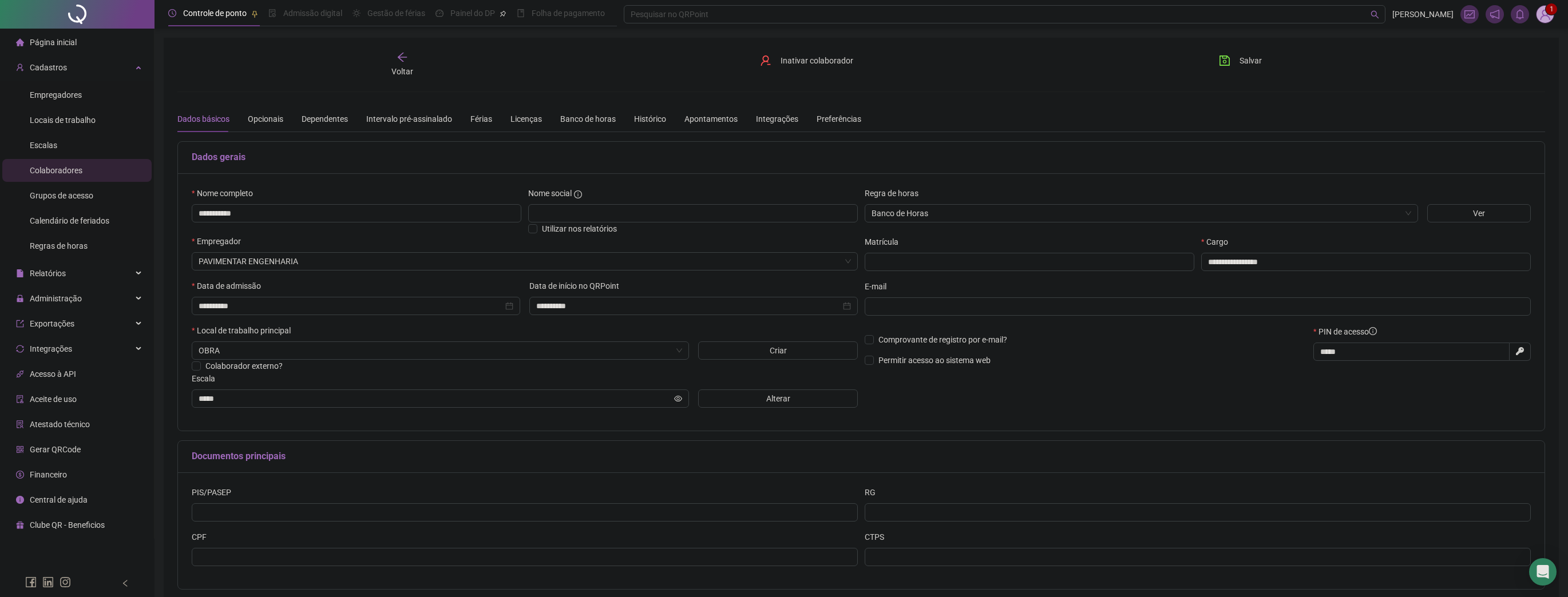
click at [402, 57] on icon "arrow-left" at bounding box center [402, 56] width 11 height 11
